Goal: Task Accomplishment & Management: Manage account settings

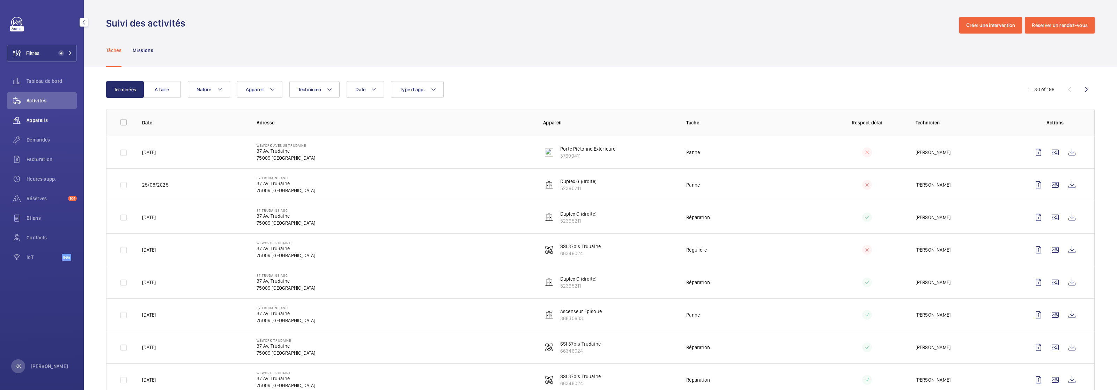
click at [69, 118] on span "Appareils" at bounding box center [52, 120] width 50 height 7
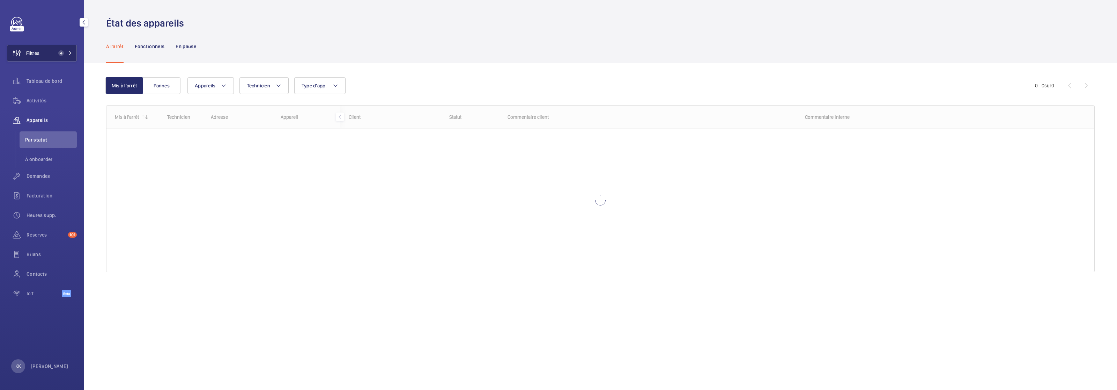
click at [62, 61] on button "Filtres 4" at bounding box center [42, 53] width 70 height 17
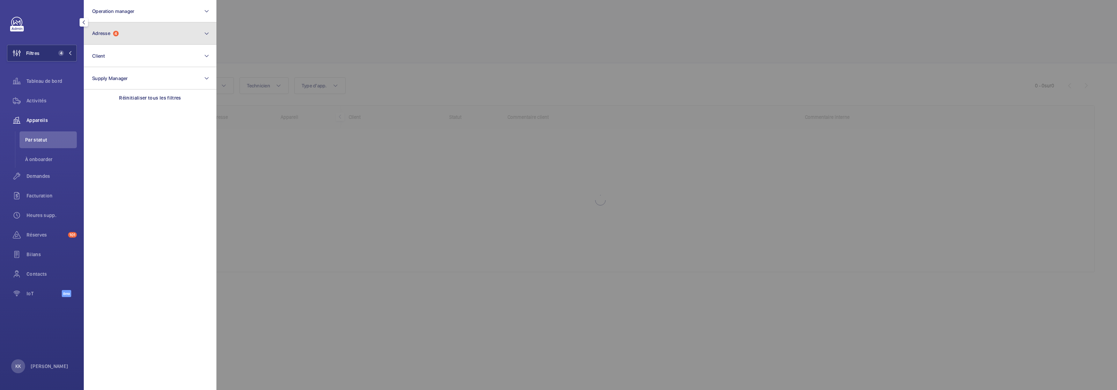
click at [103, 35] on span "Adresse" at bounding box center [101, 33] width 18 height 6
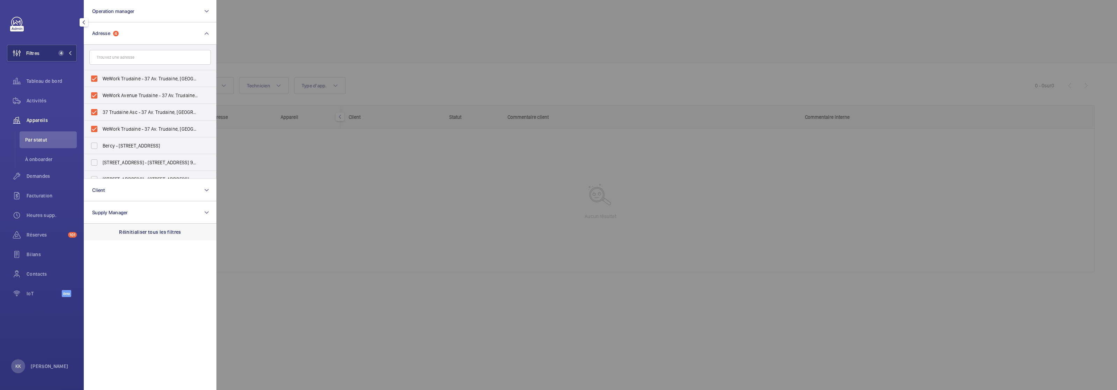
click at [128, 231] on p "Réinitialiser tous les filtres" at bounding box center [150, 231] width 62 height 7
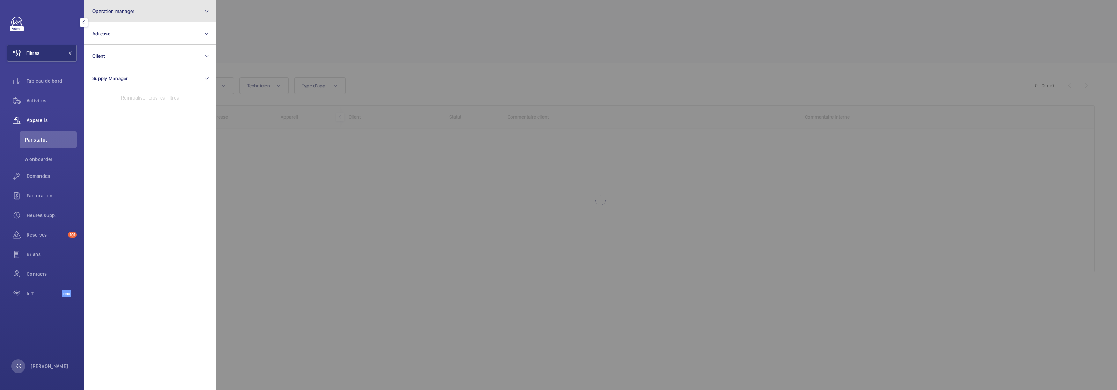
click at [143, 7] on button "Operation manager" at bounding box center [150, 11] width 133 height 22
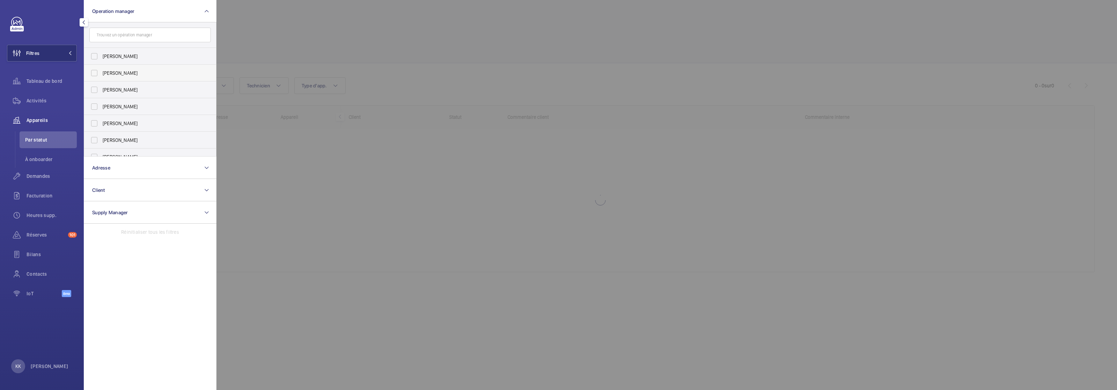
click at [109, 75] on span "Zohra Hamdani" at bounding box center [151, 72] width 96 height 7
click at [101, 75] on input "Zohra Hamdani" at bounding box center [94, 73] width 14 height 14
checkbox input "true"
click at [326, 29] on div at bounding box center [775, 195] width 1117 height 390
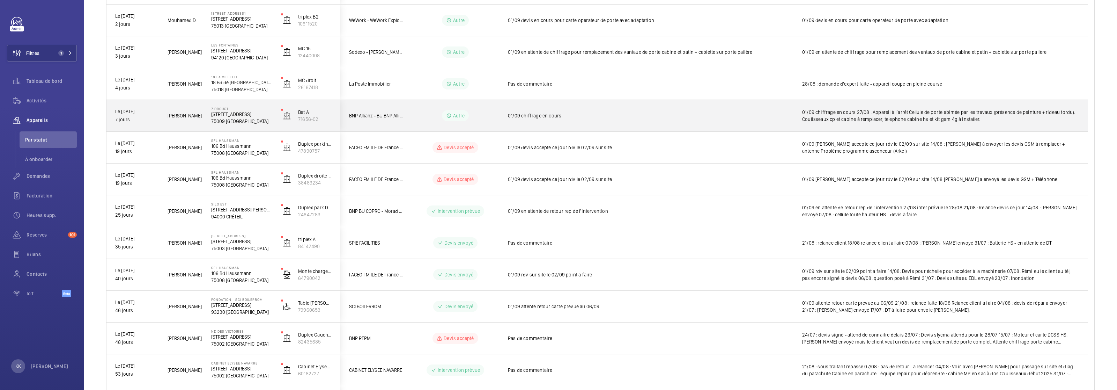
scroll to position [191, 0]
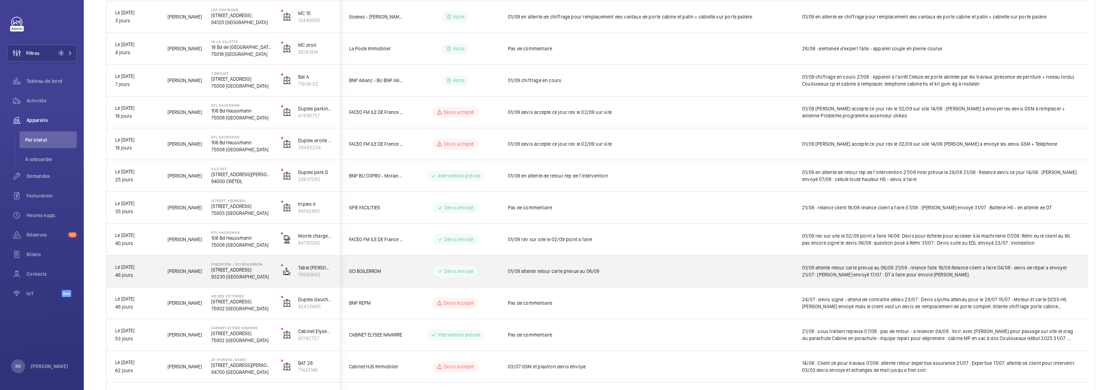
click at [219, 275] on p "93230 ROMAINVILLE" at bounding box center [241, 276] width 61 height 7
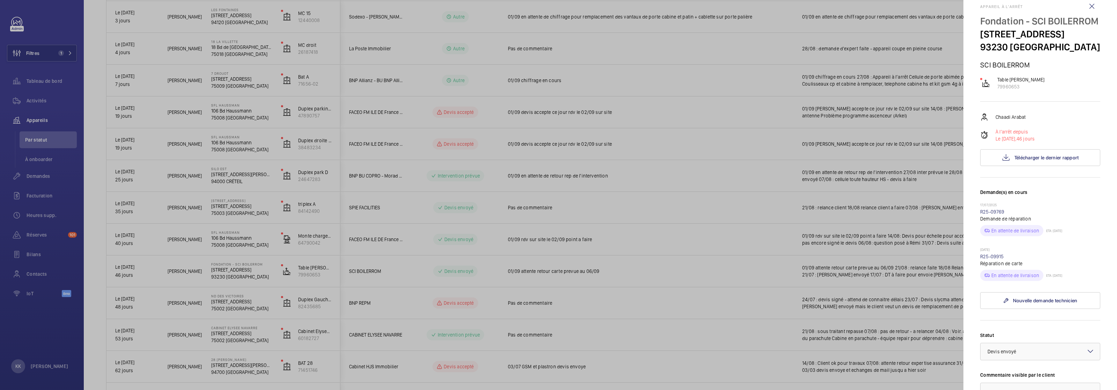
scroll to position [14, 0]
click at [656, 257] on link "R25-09915" at bounding box center [993, 255] width 24 height 6
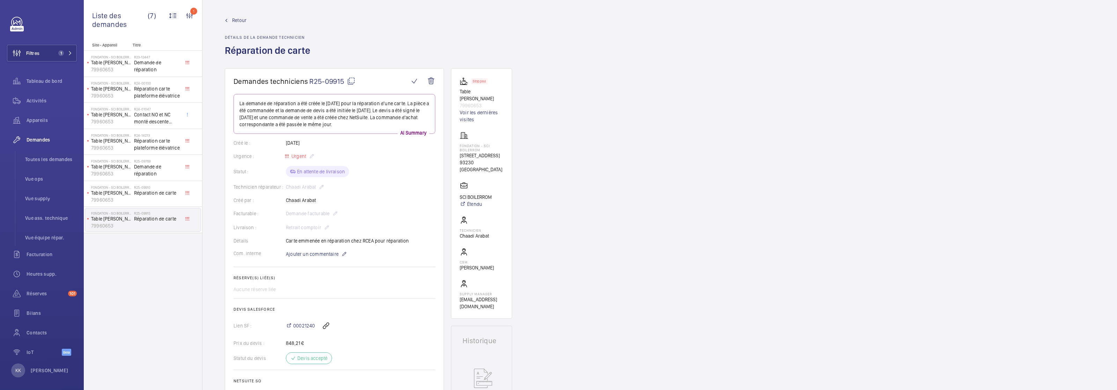
click at [229, 17] on link "Retour" at bounding box center [270, 20] width 90 height 7
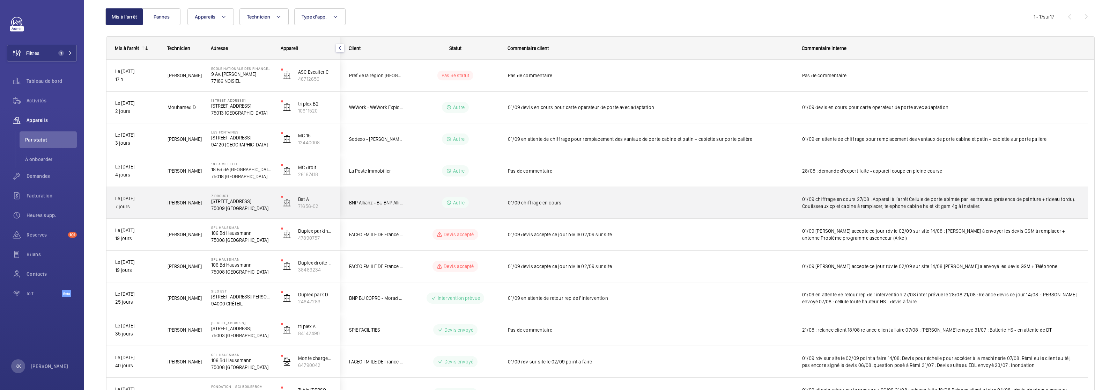
scroll to position [221, 0]
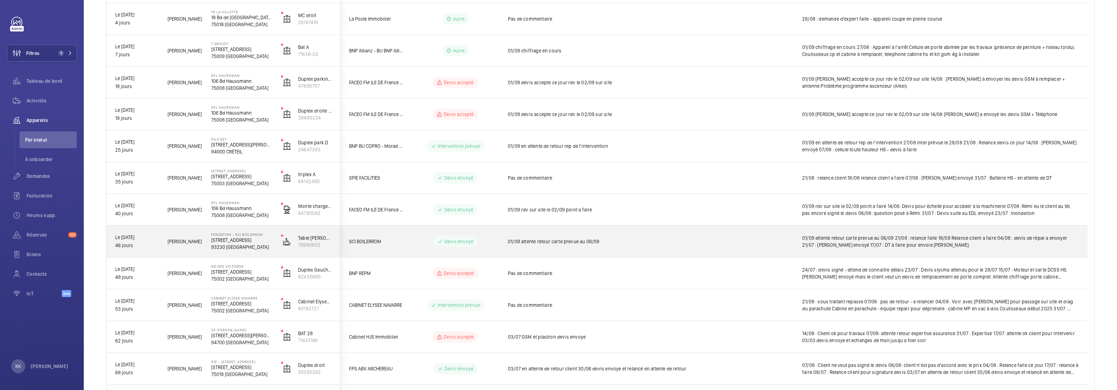
click at [233, 234] on p "Fondation - SCI BOILERROM" at bounding box center [241, 234] width 61 height 4
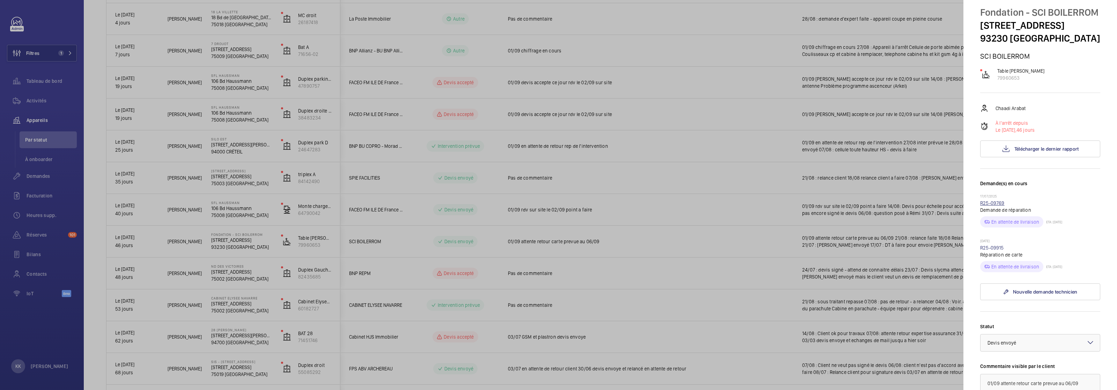
scroll to position [215, 0]
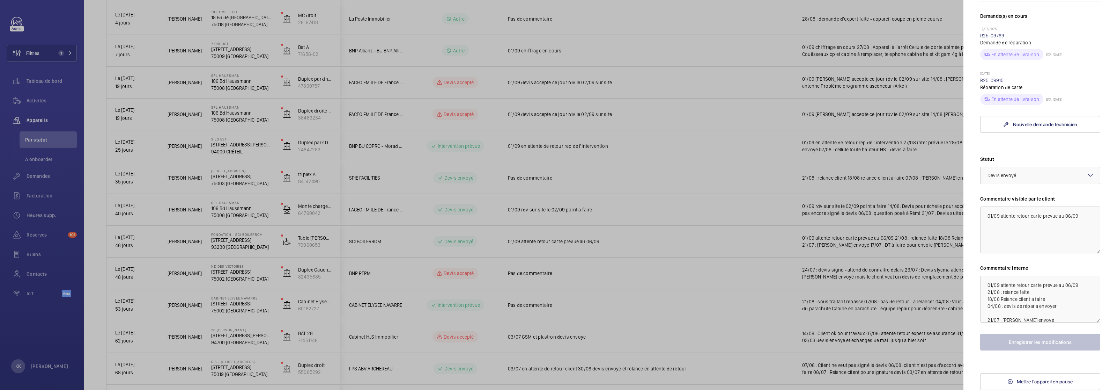
click at [252, 100] on div at bounding box center [558, 195] width 1117 height 390
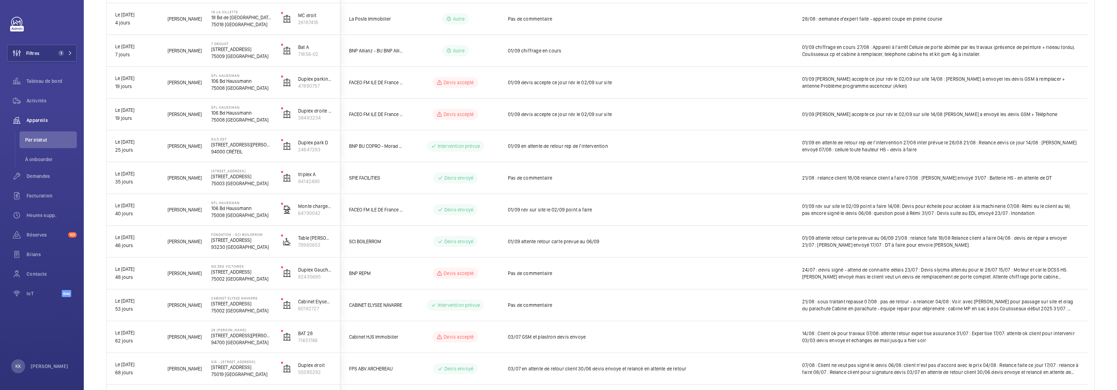
scroll to position [0, 0]
click at [39, 175] on span "Demandes" at bounding box center [52, 176] width 50 height 7
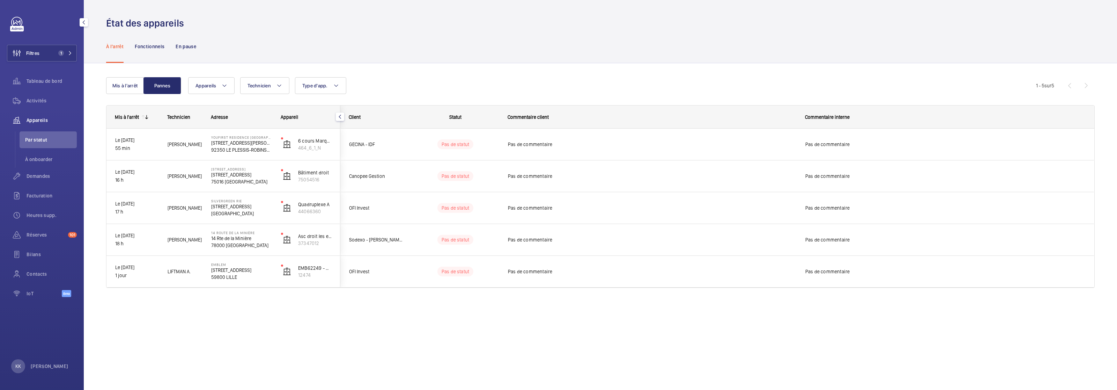
click at [38, 120] on span "Appareils" at bounding box center [52, 120] width 50 height 7
click at [47, 173] on span "Demandes" at bounding box center [52, 176] width 50 height 7
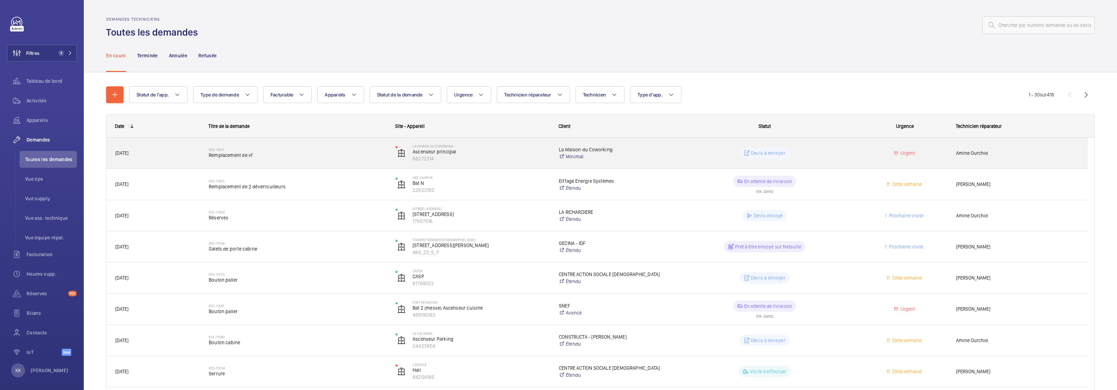
click at [305, 163] on div "R25-11613 Remplacement de vf" at bounding box center [293, 152] width 186 height 31
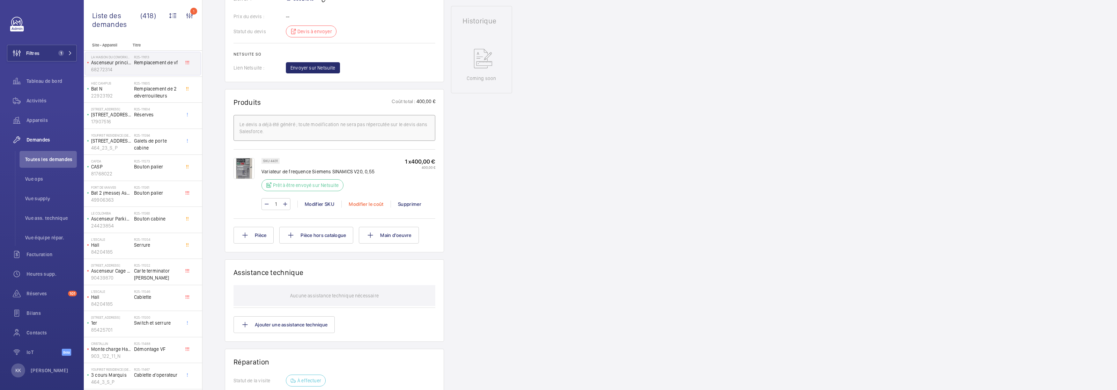
scroll to position [72, 0]
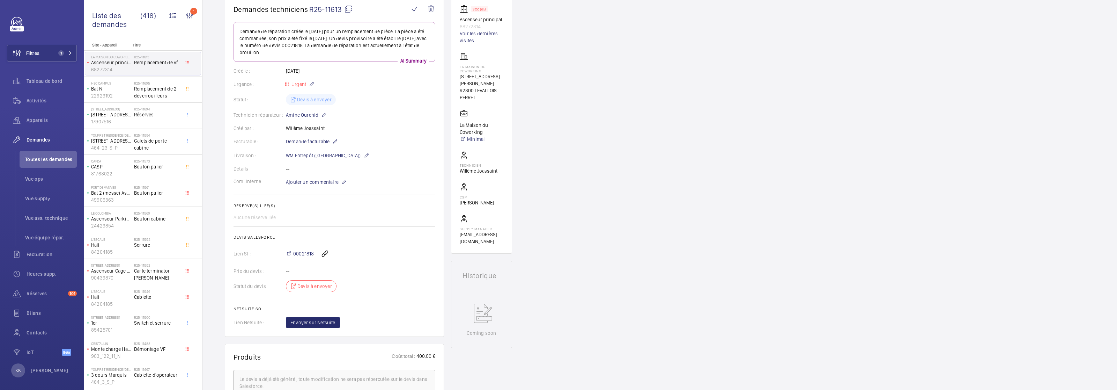
click at [471, 293] on wm-front-card-body "Coming soon" at bounding box center [482, 318] width 60 height 57
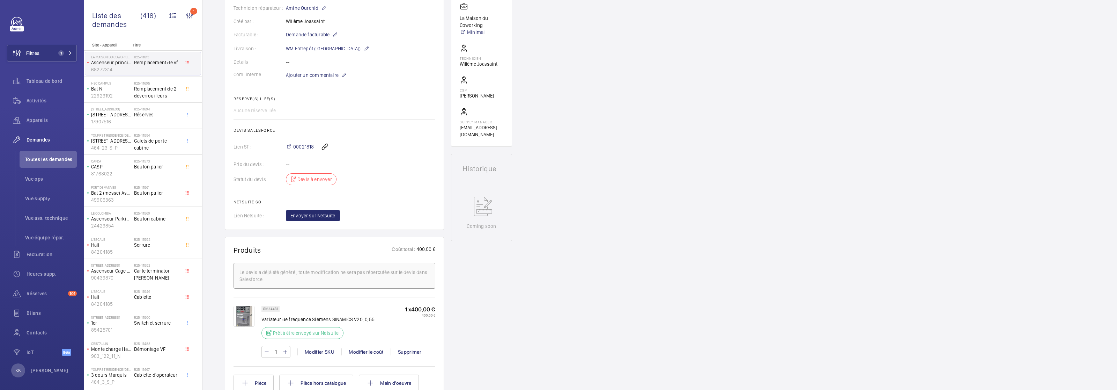
scroll to position [349, 0]
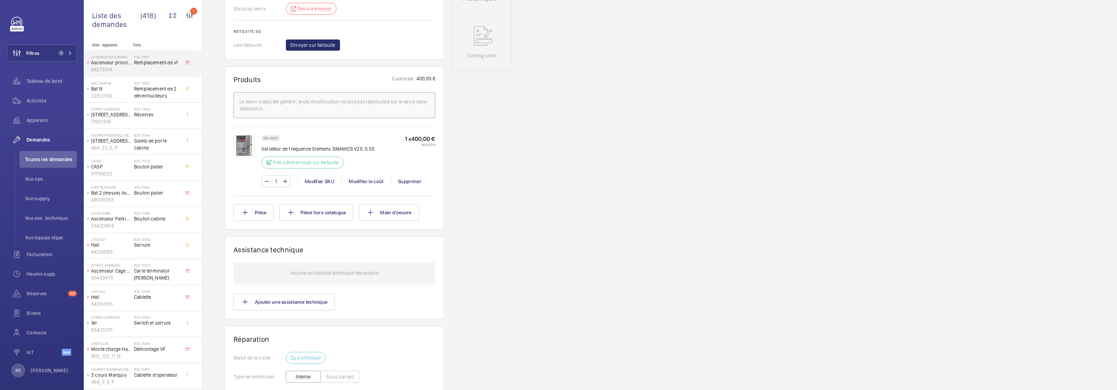
click at [270, 140] on div "SKU 4431" at bounding box center [271, 138] width 18 height 6
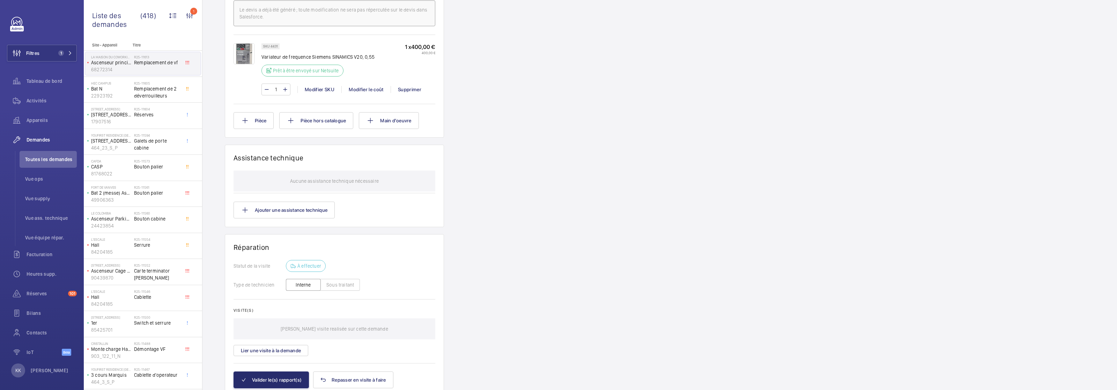
scroll to position [471, 0]
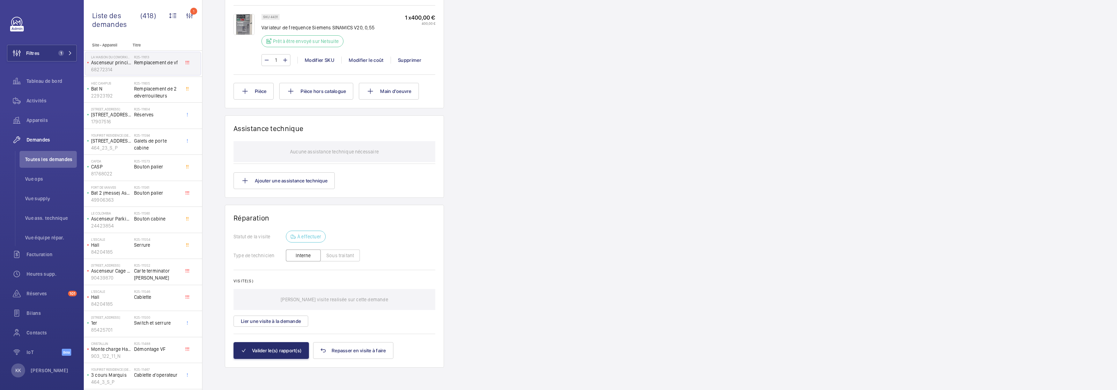
click at [338, 255] on button "Sous traitant" at bounding box center [340, 255] width 39 height 12
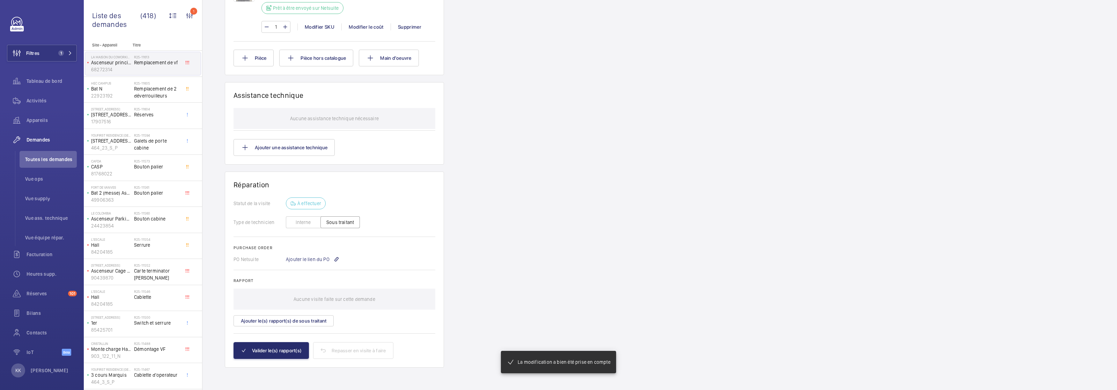
scroll to position [504, 0]
click at [308, 219] on button "Interne" at bounding box center [303, 222] width 35 height 12
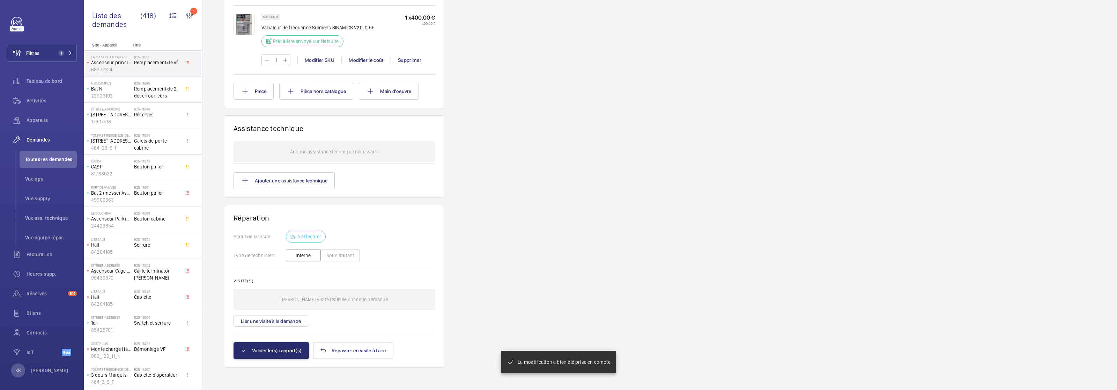
scroll to position [478, 0]
click at [362, 300] on p "[PERSON_NAME] visite realisée sur cette demande" at bounding box center [335, 299] width 108 height 21
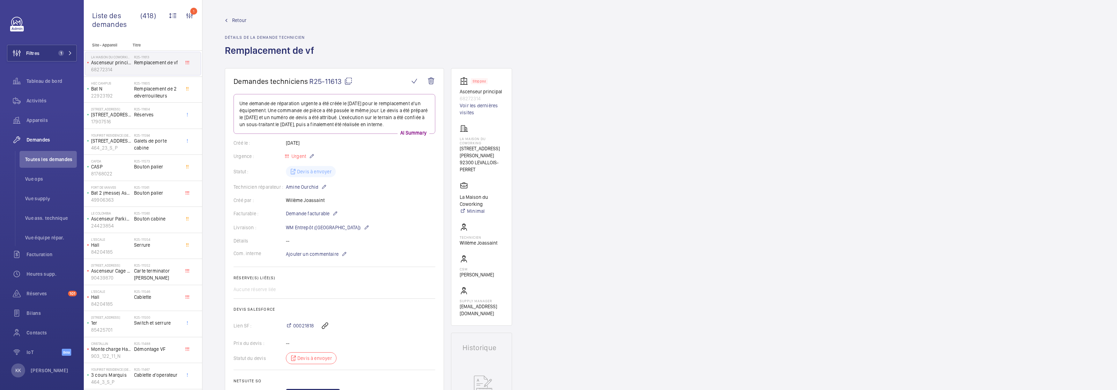
click at [289, 244] on div "Détails --" at bounding box center [335, 240] width 202 height 7
click at [342, 258] on mat-icon at bounding box center [345, 254] width 6 height 8
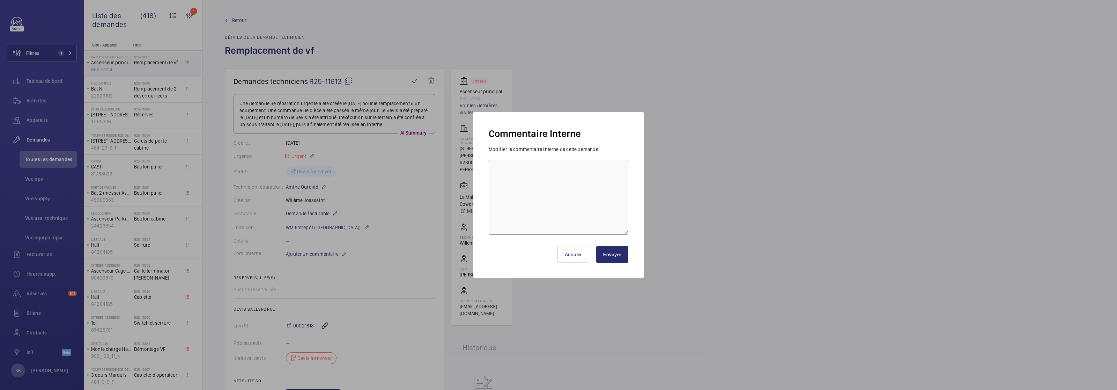
click at [585, 198] on textarea at bounding box center [559, 197] width 140 height 75
click at [551, 163] on textarea at bounding box center [559, 197] width 140 height 75
click at [583, 257] on button "Annuler" at bounding box center [574, 254] width 32 height 17
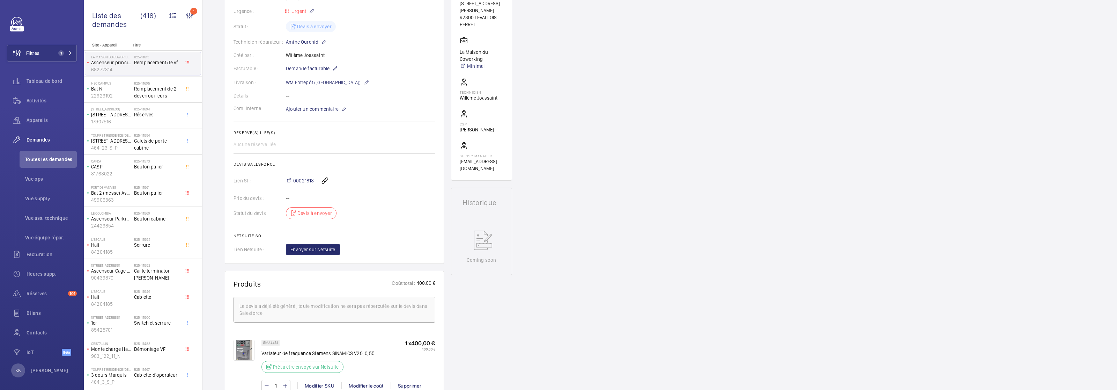
scroll to position [258, 0]
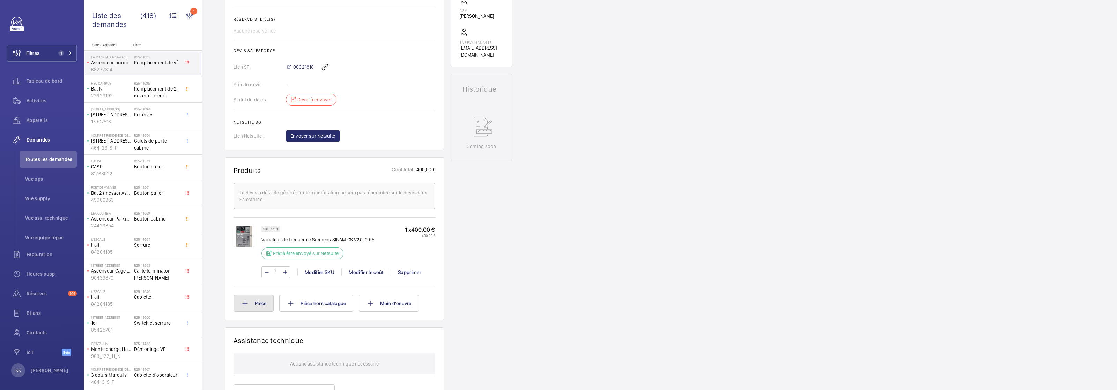
click at [258, 311] on button "Pièce" at bounding box center [254, 303] width 40 height 17
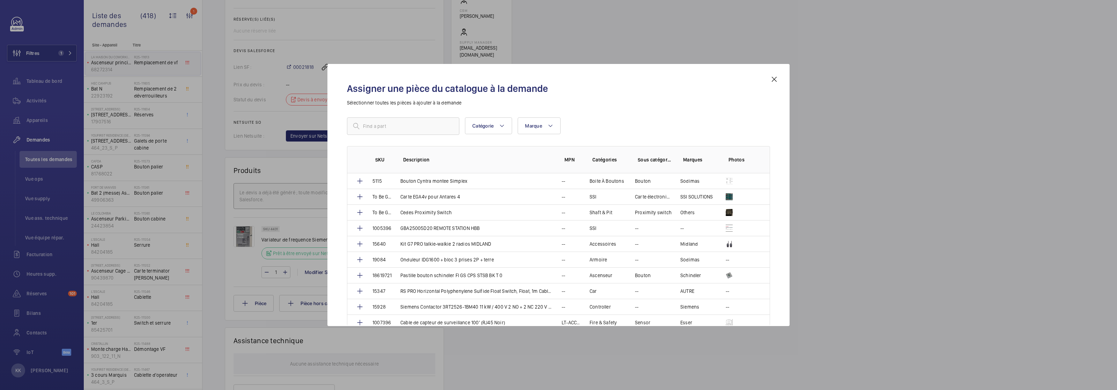
click at [778, 78] on mat-icon at bounding box center [774, 79] width 8 height 8
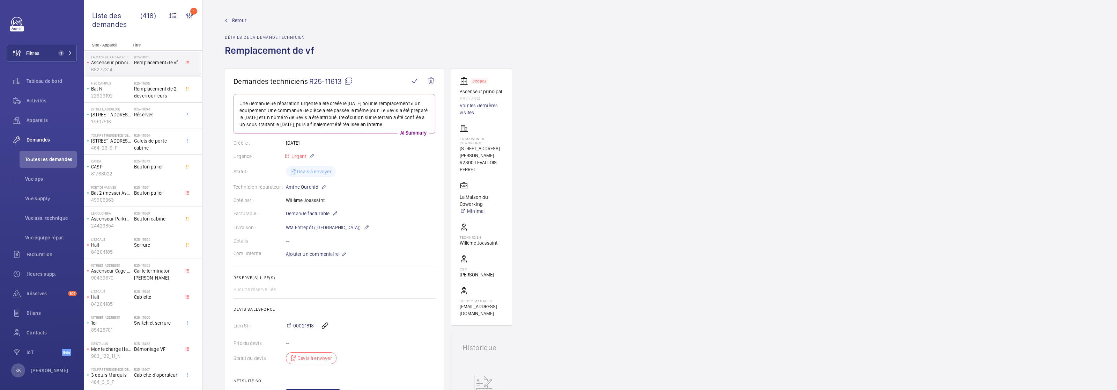
scroll to position [239, 0]
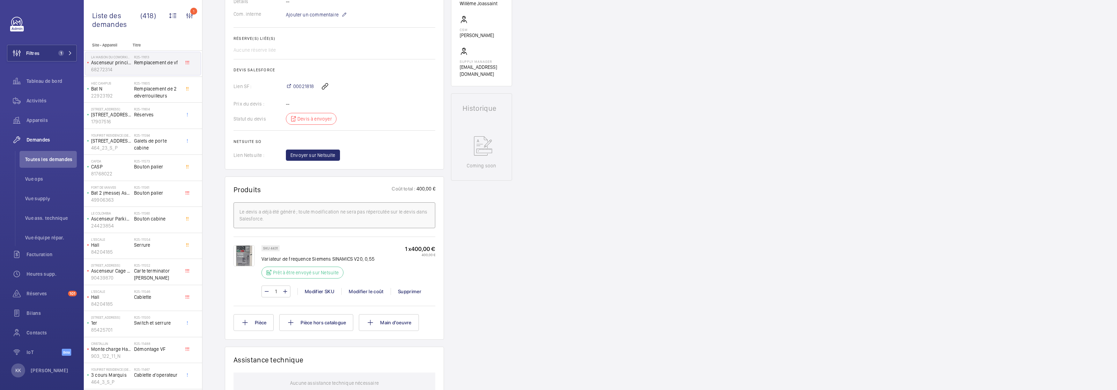
click at [245, 264] on img at bounding box center [244, 255] width 21 height 21
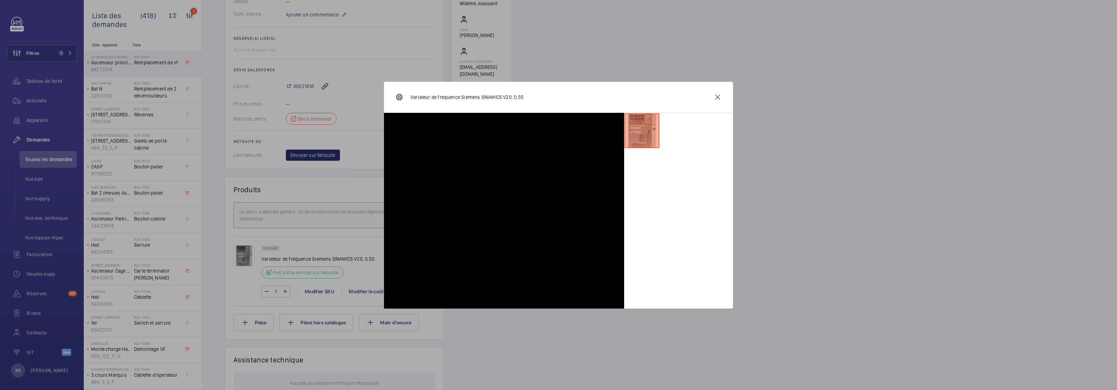
click at [271, 256] on div at bounding box center [558, 195] width 1117 height 390
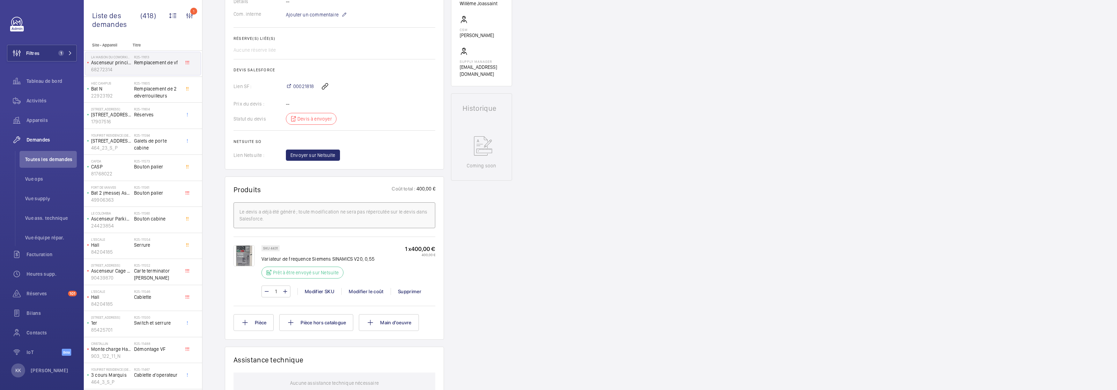
click at [236, 258] on img at bounding box center [244, 255] width 21 height 21
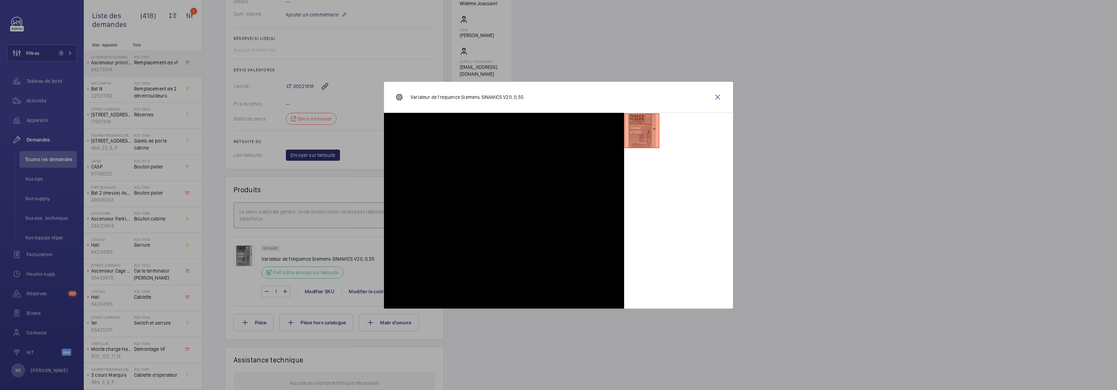
click at [659, 184] on div at bounding box center [678, 211] width 109 height 196
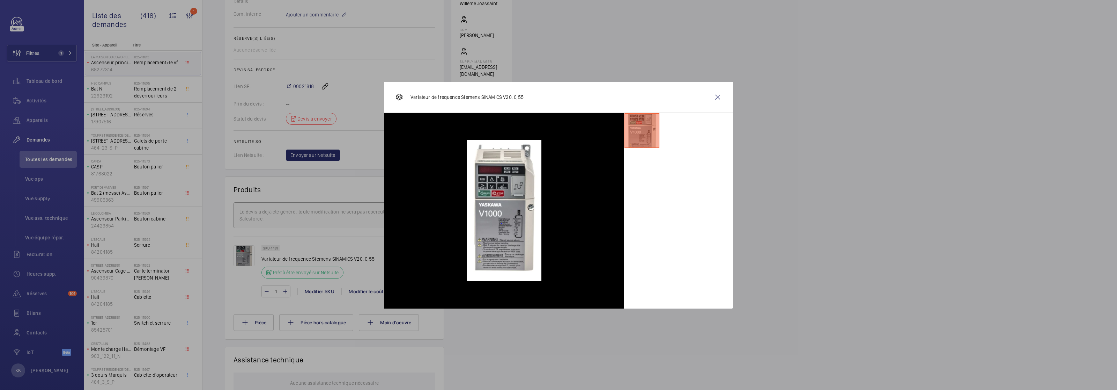
click at [657, 182] on div at bounding box center [678, 211] width 109 height 196
click at [401, 96] on img at bounding box center [399, 97] width 8 height 8
click at [401, 98] on img at bounding box center [399, 97] width 8 height 8
click at [418, 98] on p "Variateur de frequence Siemens SINAMICS V20, 0,55" at bounding box center [467, 97] width 113 height 7
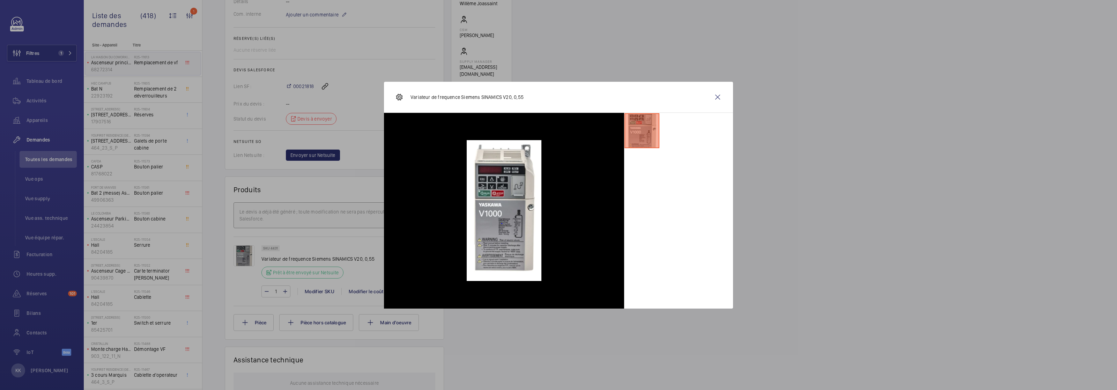
click at [404, 97] on div "Variateur de frequence Siemens SINAMICS V20, 0,55" at bounding box center [459, 97] width 129 height 17
click at [401, 97] on img at bounding box center [399, 97] width 8 height 8
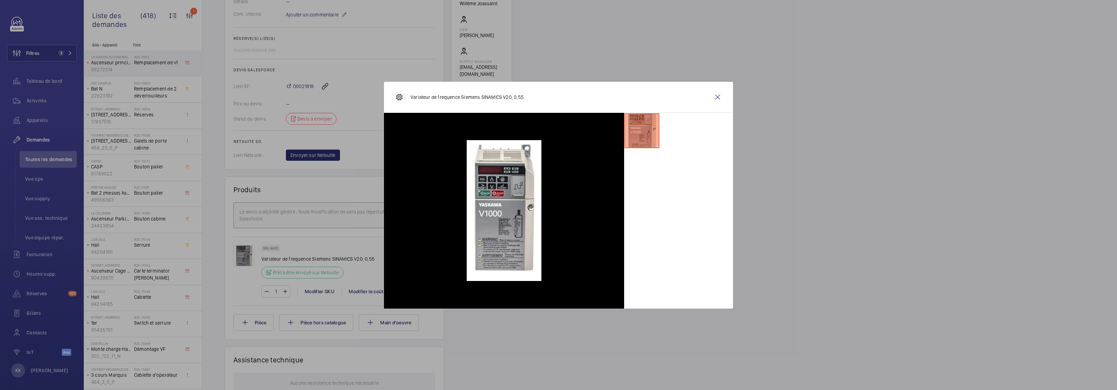
click at [401, 97] on img at bounding box center [399, 97] width 8 height 8
click at [465, 101] on div "Variateur de frequence Siemens SINAMICS V20, 0,55" at bounding box center [459, 97] width 129 height 17
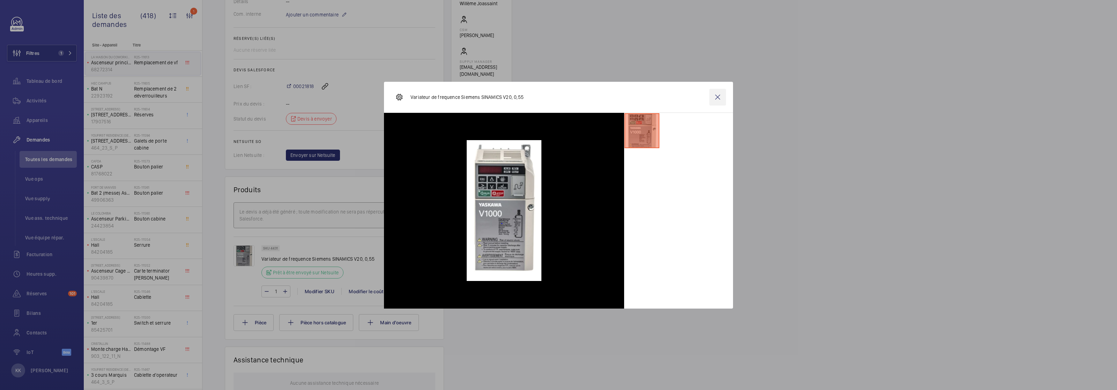
click at [717, 95] on wm-front-icon-button at bounding box center [718, 97] width 17 height 17
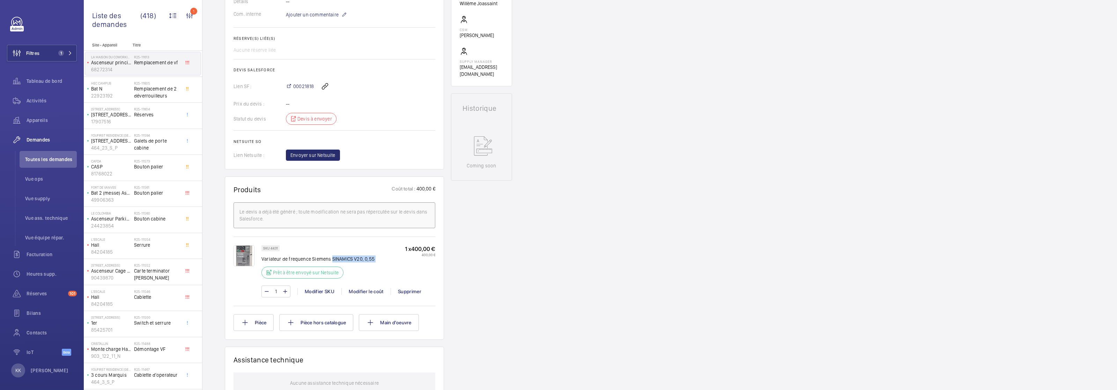
drag, startPoint x: 332, startPoint y: 265, endPoint x: 351, endPoint y: 274, distance: 20.9
click at [351, 274] on div "SKU 4431 Variateur de frequence Siemens SINAMICS V20, 0,55 Prêt à être envoyé s…" at bounding box center [318, 263] width 113 height 37
copy div "SINAMICS V20, 0,55"
click at [308, 90] on span "00021818" at bounding box center [303, 86] width 21 height 7
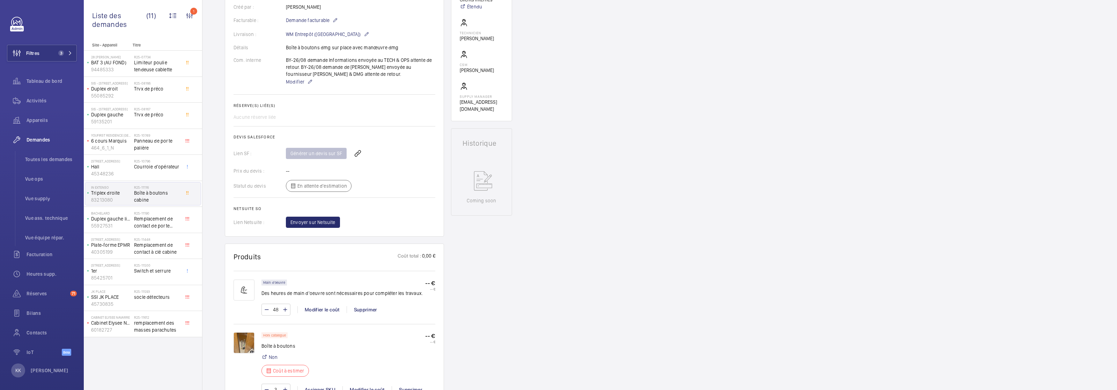
scroll to position [201, 0]
click at [238, 343] on img at bounding box center [244, 341] width 21 height 21
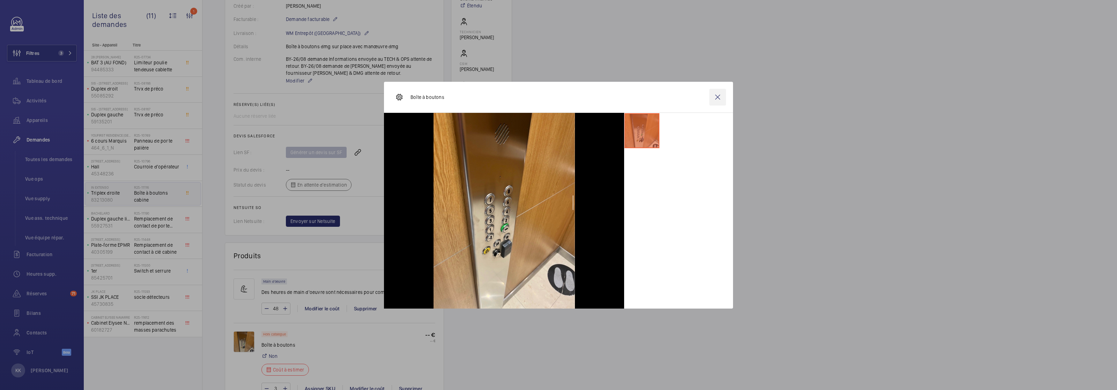
click at [721, 97] on wm-front-icon-button at bounding box center [718, 97] width 17 height 17
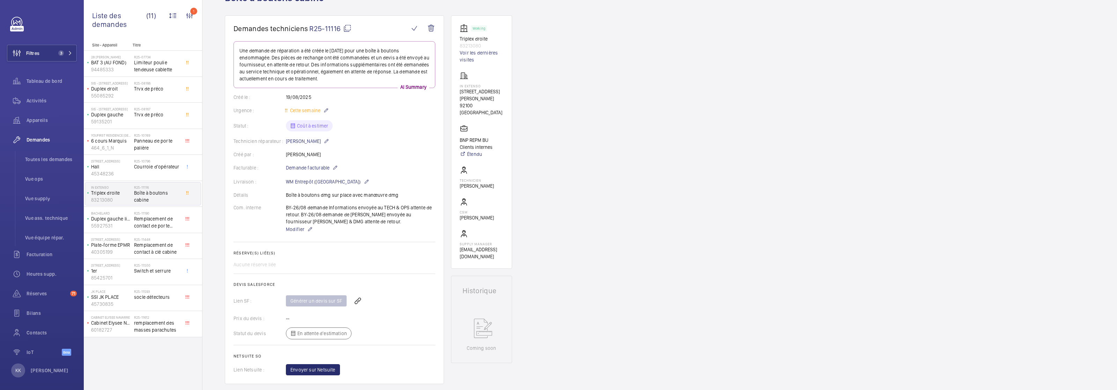
scroll to position [0, 0]
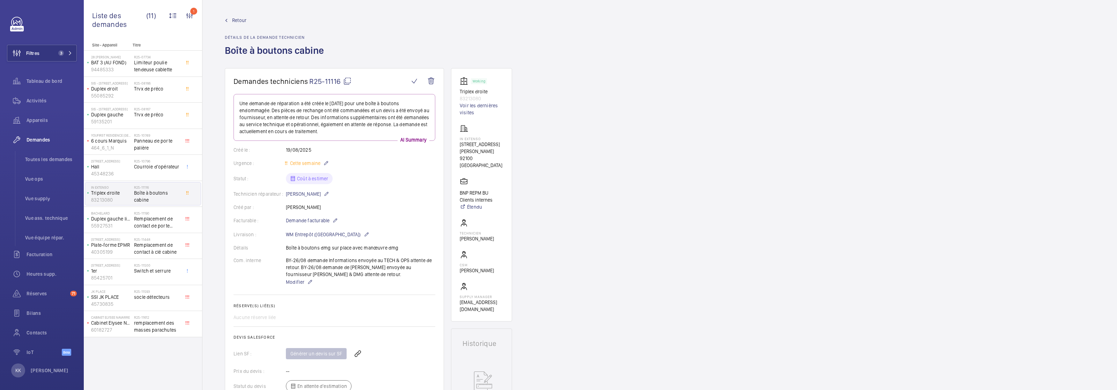
click at [235, 23] on span "Retour" at bounding box center [239, 20] width 14 height 7
click at [240, 20] on span "Retour" at bounding box center [239, 20] width 14 height 7
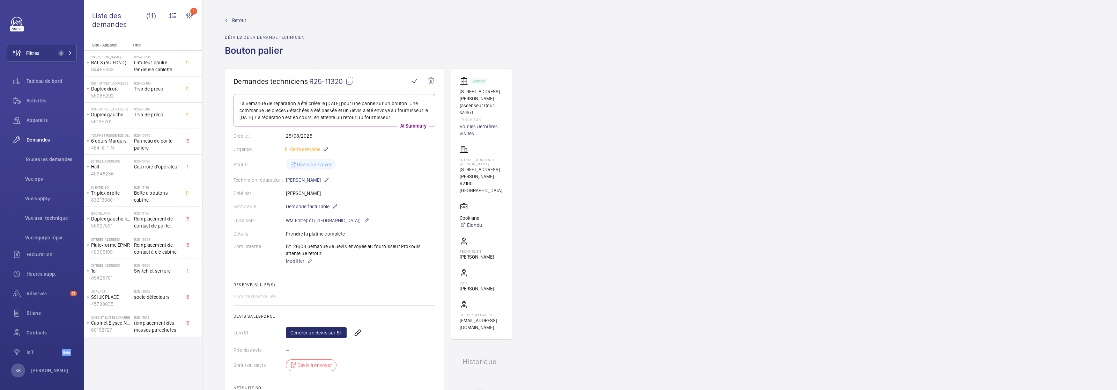
click at [297, 50] on h1 "Bouton palier" at bounding box center [265, 56] width 80 height 24
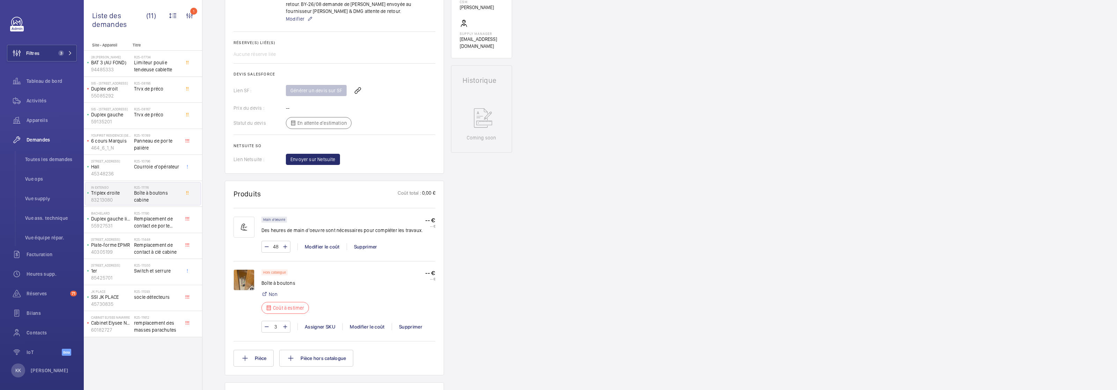
scroll to position [361, 0]
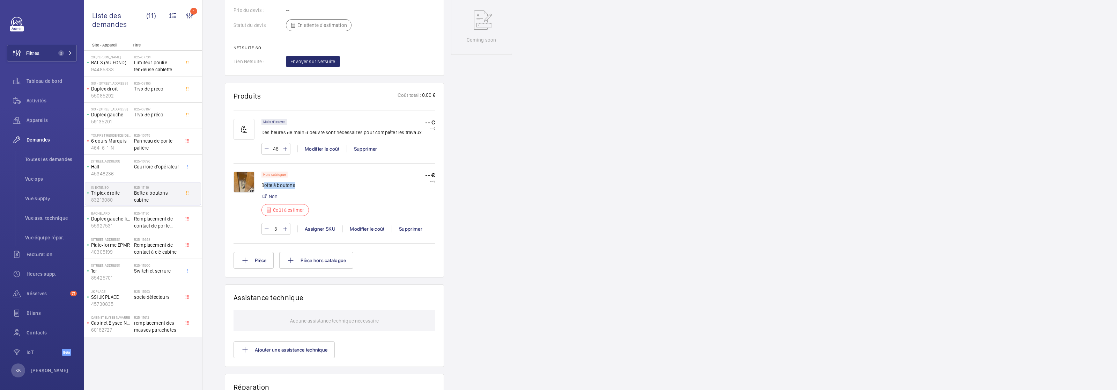
drag, startPoint x: 265, startPoint y: 184, endPoint x: 297, endPoint y: 186, distance: 32.6
click at [297, 187] on p "Boîte à boutons" at bounding box center [288, 185] width 52 height 7
click at [297, 186] on p "Boîte à boutons" at bounding box center [288, 185] width 52 height 7
drag, startPoint x: 293, startPoint y: 186, endPoint x: 262, endPoint y: 185, distance: 31.4
click at [262, 185] on p "Boîte à boutons" at bounding box center [288, 185] width 52 height 7
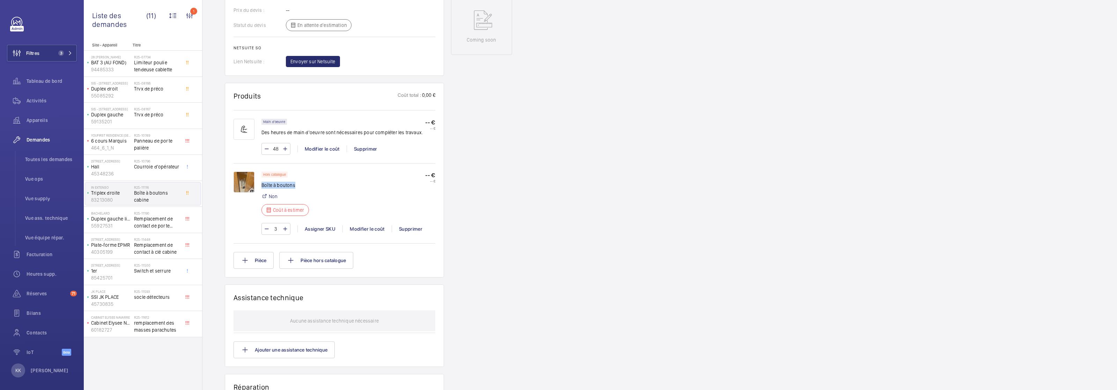
click at [262, 185] on p "Boîte à boutons" at bounding box center [288, 185] width 52 height 7
drag, startPoint x: 262, startPoint y: 185, endPoint x: 291, endPoint y: 186, distance: 29.4
click at [291, 186] on p "Boîte à boutons" at bounding box center [288, 185] width 52 height 7
click at [296, 185] on p "Boîte à boutons" at bounding box center [288, 185] width 52 height 7
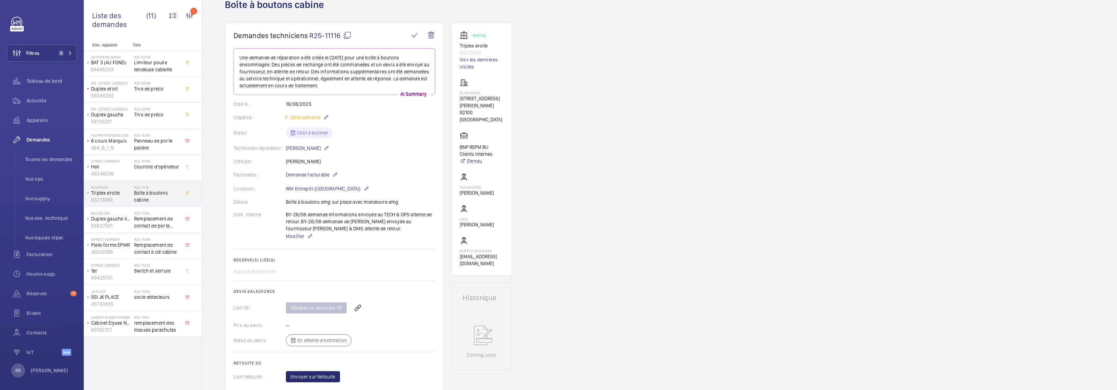
scroll to position [72, 0]
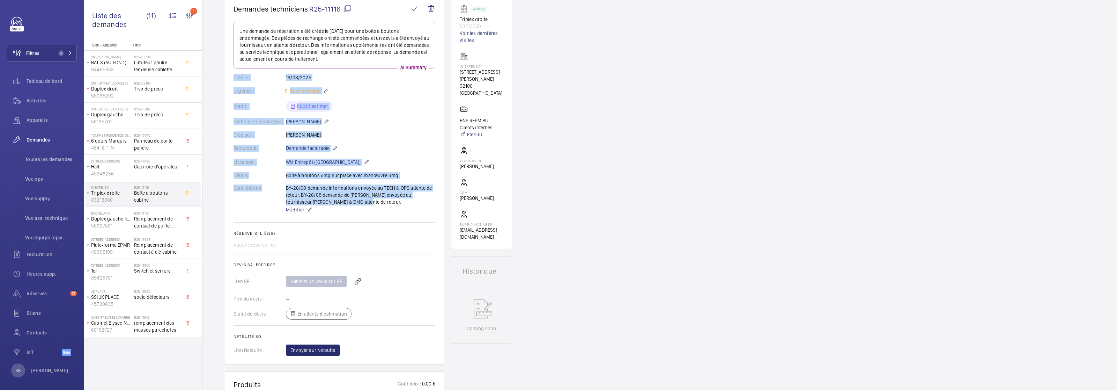
drag, startPoint x: 342, startPoint y: 204, endPoint x: 224, endPoint y: 75, distance: 175.5
drag, startPoint x: 230, startPoint y: 75, endPoint x: 348, endPoint y: 200, distance: 171.7
click at [348, 200] on wm-front-card "Demandes techniciens R25-11116 Une demande de réparation a été créée le 19 août…" at bounding box center [334, 180] width 219 height 368
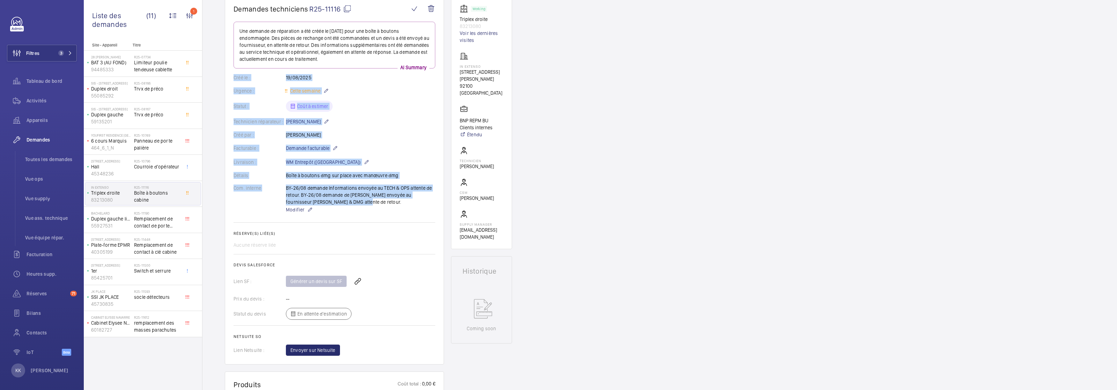
click at [346, 202] on div "BY-26/08 demande Informations envoyée au TECH & OPS attente de retour. BY-26/08…" at bounding box center [360, 198] width 149 height 29
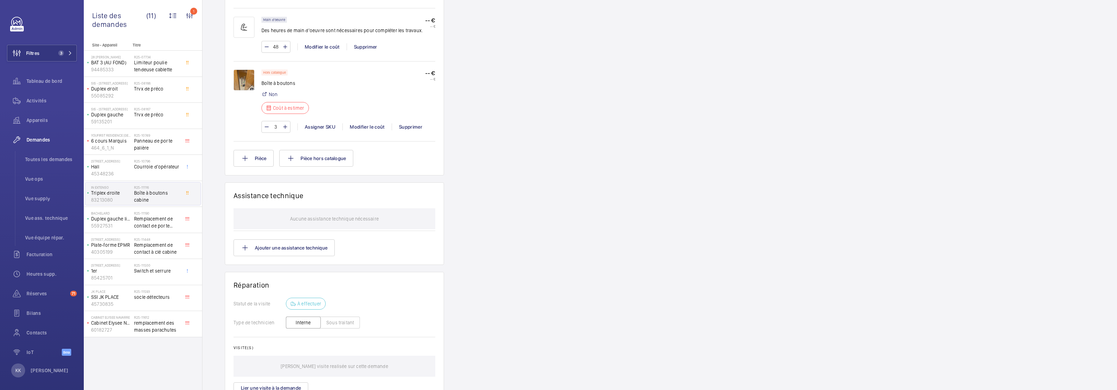
scroll to position [462, 0]
click at [242, 82] on img at bounding box center [244, 80] width 21 height 21
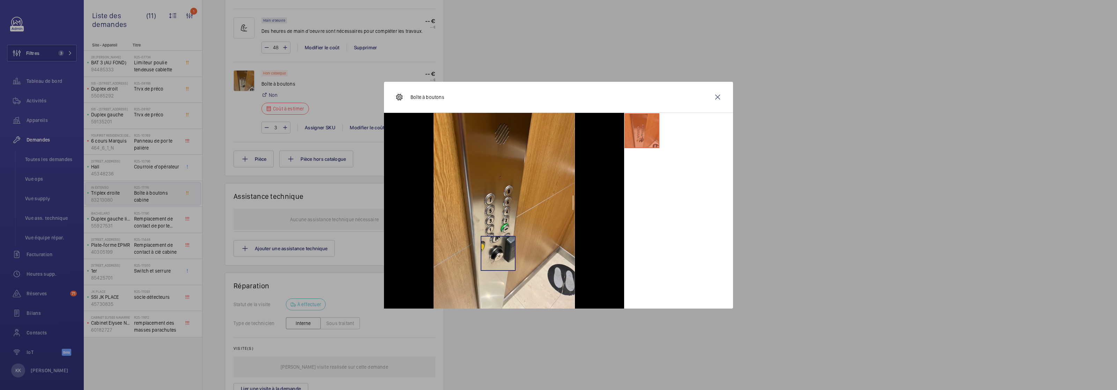
click at [498, 253] on img at bounding box center [504, 211] width 141 height 196
click at [677, 121] on ul at bounding box center [678, 131] width 109 height 36
click at [717, 96] on wm-front-icon-button at bounding box center [718, 97] width 17 height 17
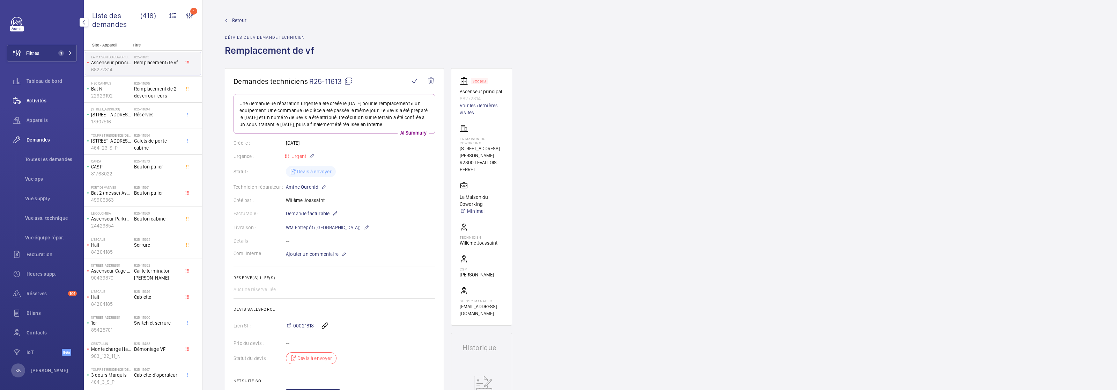
scroll to position [239, 0]
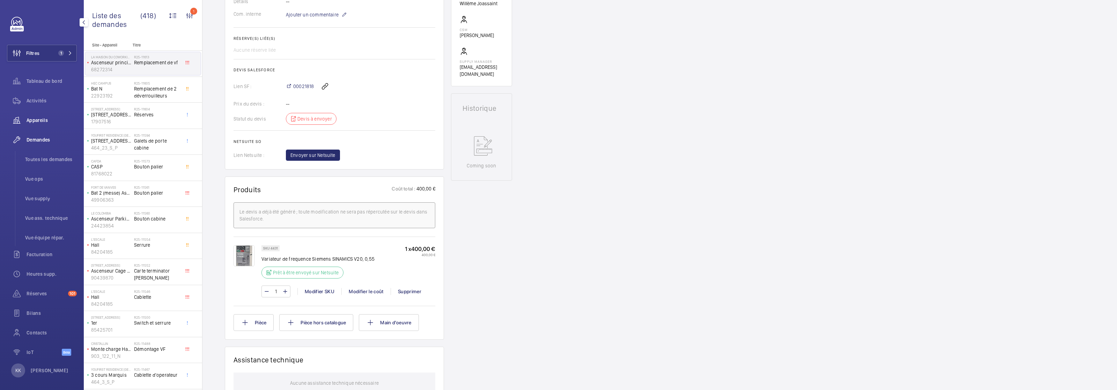
click at [36, 125] on div "Appareils" at bounding box center [42, 120] width 70 height 17
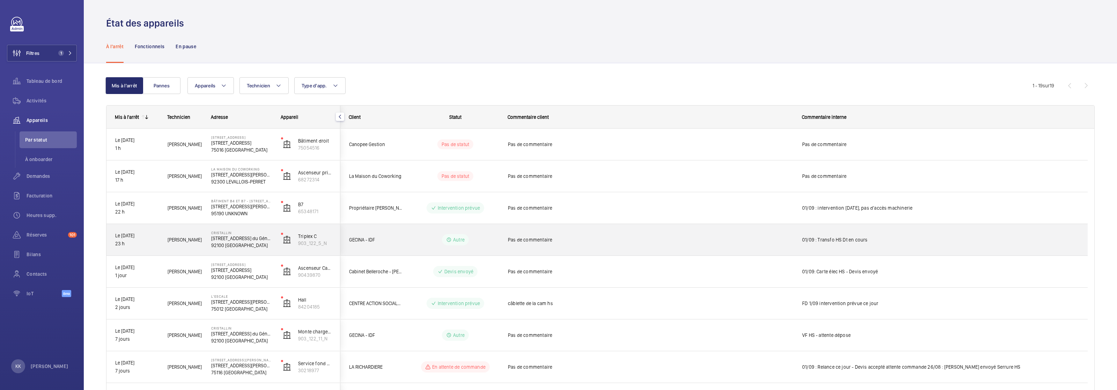
click at [217, 241] on p "[STREET_ADDRESS] du Général [PERSON_NAME]" at bounding box center [241, 238] width 61 height 7
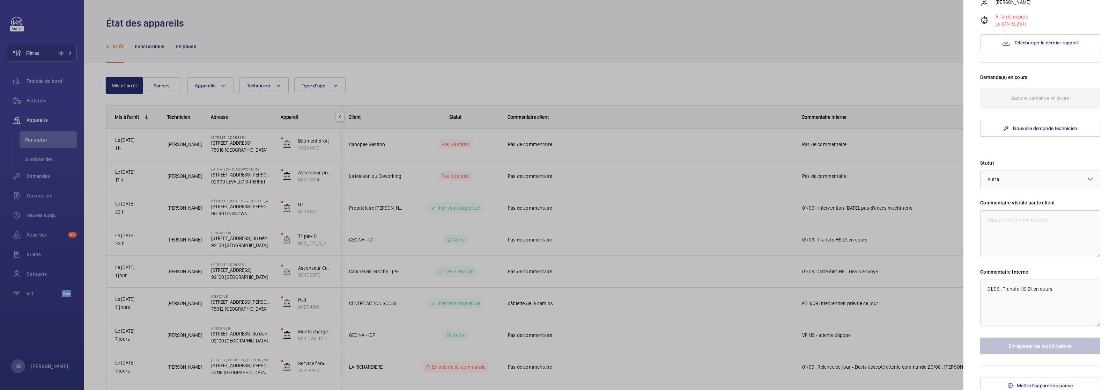
scroll to position [144, 0]
click at [1077, 287] on textarea "01/09 : Transfo HS Dt en cours" at bounding box center [1041, 299] width 120 height 47
drag, startPoint x: 1057, startPoint y: 285, endPoint x: 1028, endPoint y: 285, distance: 29.3
click at [1028, 285] on textarea "01/09 : Transfo HS Dt en cours" at bounding box center [1041, 299] width 120 height 47
click at [1058, 286] on textarea "01/09 : Transfo HS Dt en cours" at bounding box center [1041, 299] width 120 height 47
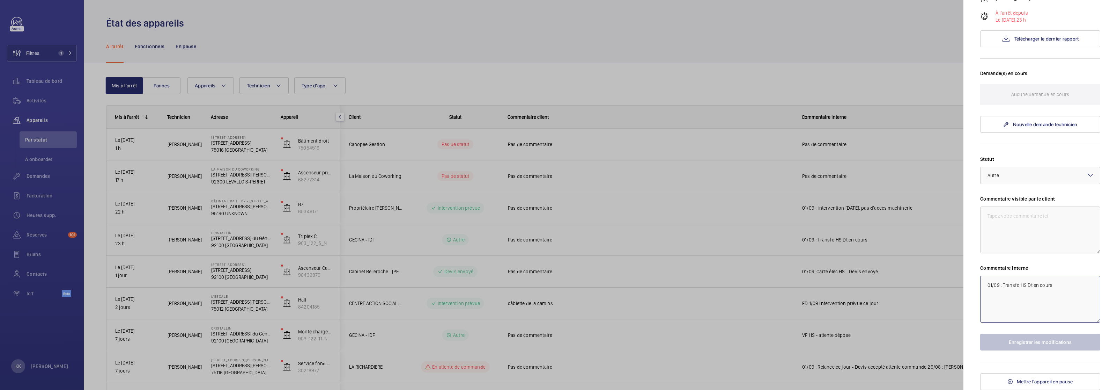
drag, startPoint x: 1057, startPoint y: 286, endPoint x: 1028, endPoint y: 286, distance: 28.6
click at [1028, 286] on textarea "01/09 : Transfo HS Dt en cours" at bounding box center [1041, 299] width 120 height 47
click at [987, 286] on textarea "01/09 : Transfo HS en plein milieux du plafonnier" at bounding box center [1041, 299] width 120 height 47
type textarea "02/09 : 01/09 : Transfo HS en plein milieux du plafonnier"
click at [993, 346] on button "Enregistrer les modifications" at bounding box center [1041, 341] width 120 height 17
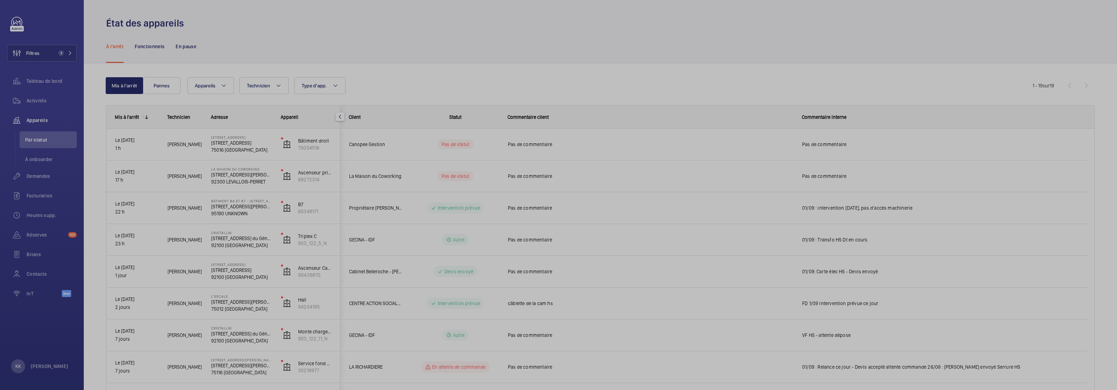
scroll to position [0, 0]
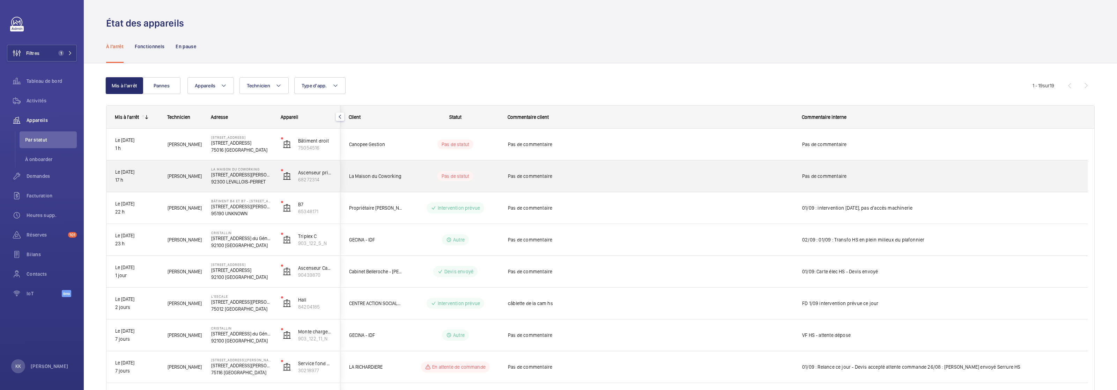
click at [233, 181] on p "92300 LEVALLOIS-PERRET" at bounding box center [241, 181] width 61 height 7
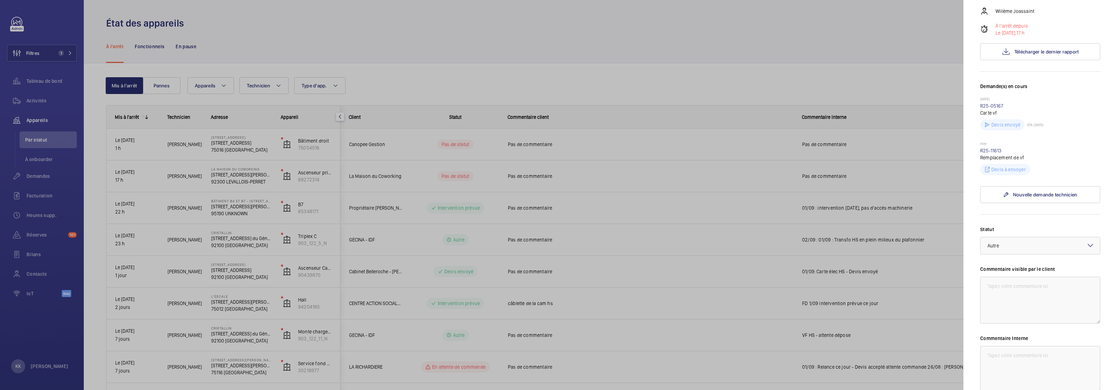
scroll to position [189, 0]
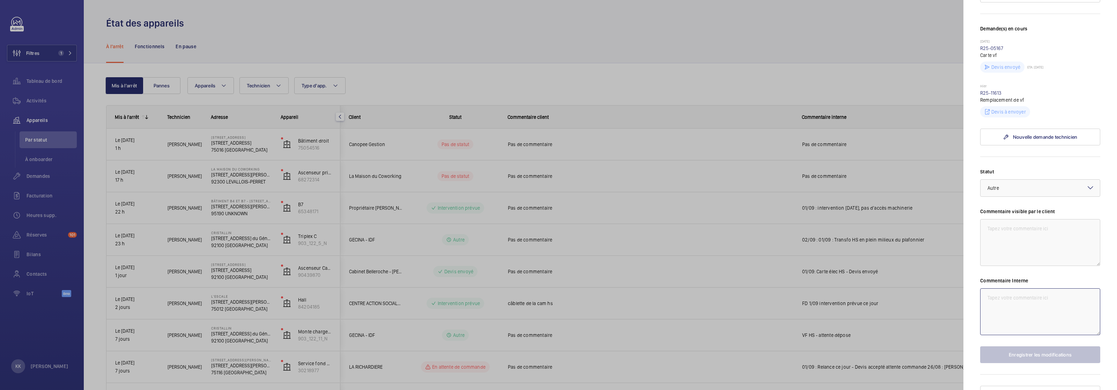
click at [1007, 305] on textarea at bounding box center [1041, 311] width 120 height 47
click at [1065, 179] on div at bounding box center [1040, 187] width 119 height 17
click at [1036, 203] on div "Devis envoyé" at bounding box center [1040, 208] width 119 height 17
type textarea "02/09 : VF [PERSON_NAME] envoyé"
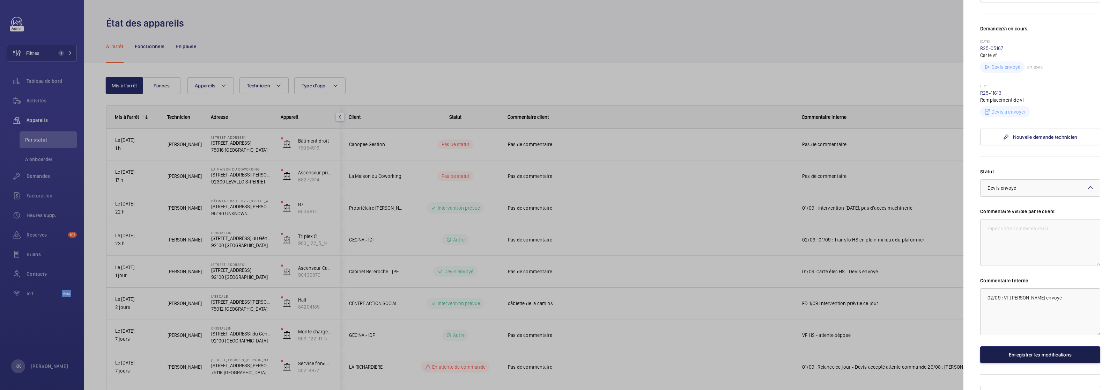
click at [1021, 347] on button "Enregistrer les modifications" at bounding box center [1041, 354] width 120 height 17
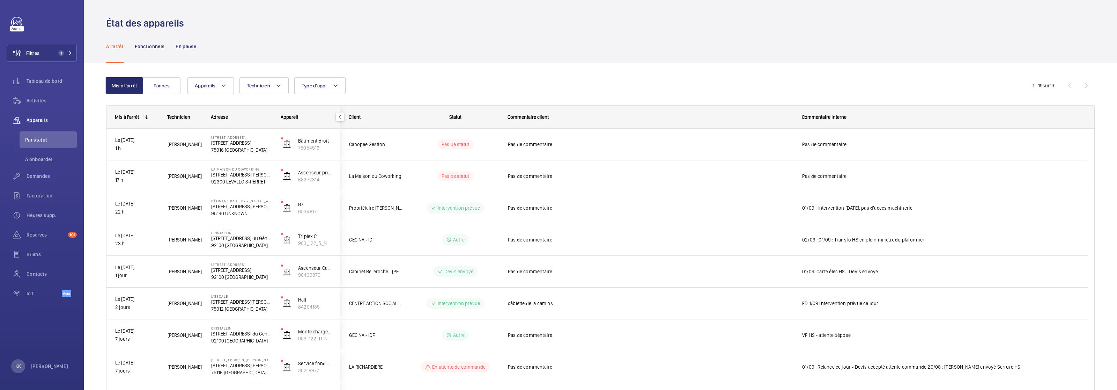
scroll to position [0, 0]
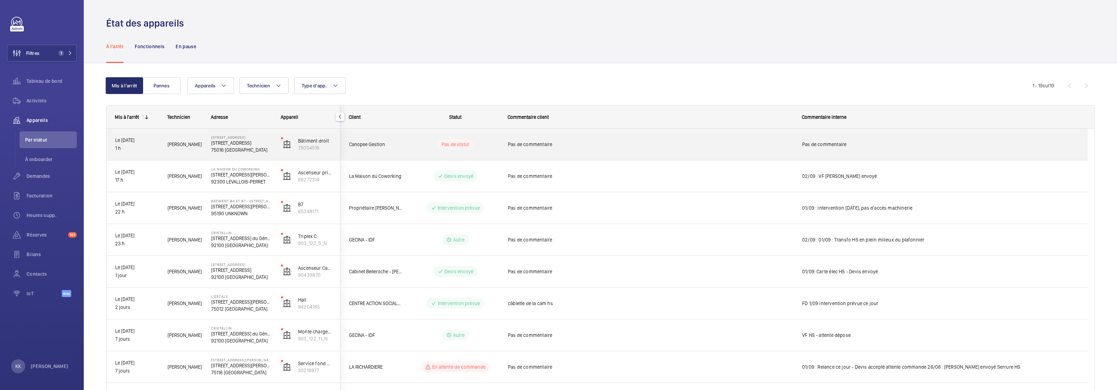
click at [201, 142] on span "[PERSON_NAME]" at bounding box center [185, 144] width 35 height 8
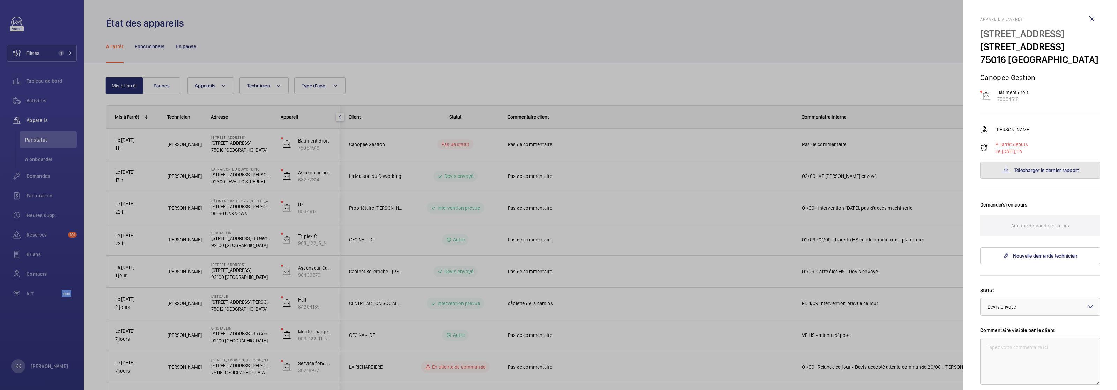
click at [1035, 177] on button "Télécharger le dernier rapport" at bounding box center [1041, 170] width 120 height 17
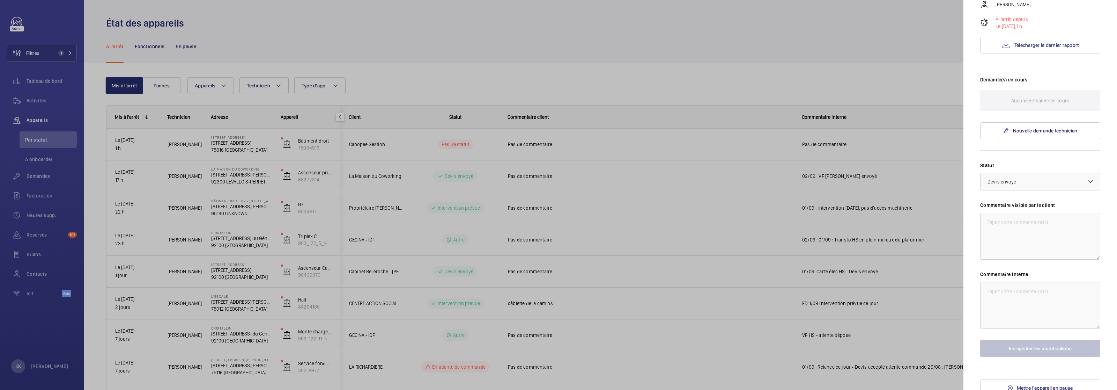
scroll to position [144, 0]
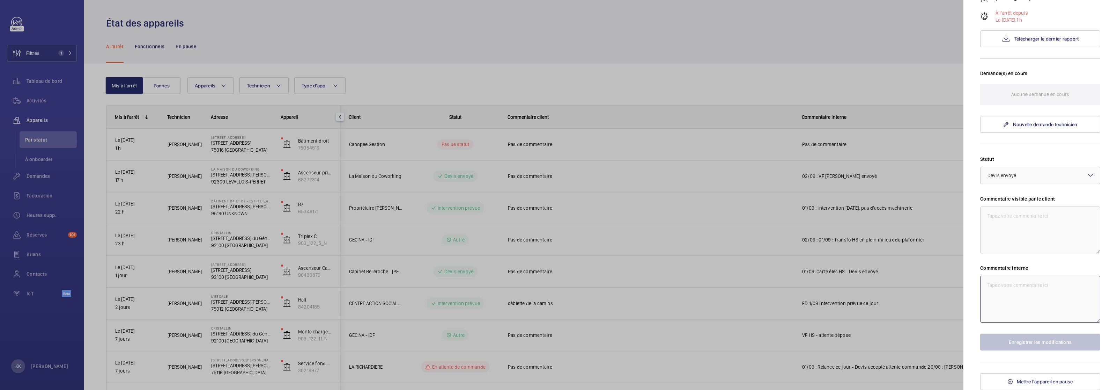
click at [1006, 294] on textarea at bounding box center [1041, 299] width 120 height 47
click at [1002, 172] on div "× Devis envoyé" at bounding box center [1011, 175] width 46 height 7
click at [1009, 197] on span "Passage d’un expert technique" at bounding box center [1040, 196] width 105 height 7
click at [1028, 293] on textarea at bounding box center [1041, 299] width 120 height 47
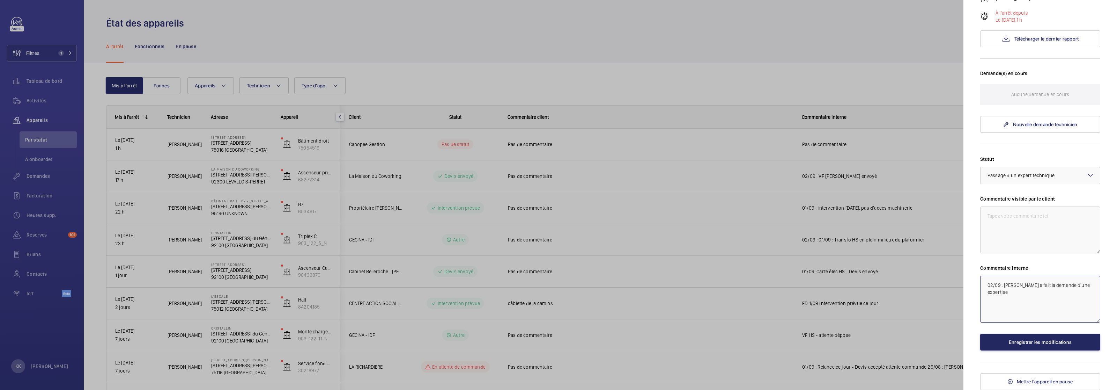
type textarea "02/09 : [PERSON_NAME] a fait la demande d'une expertise"
click at [1020, 339] on button "Enregistrer les modifications" at bounding box center [1041, 341] width 120 height 17
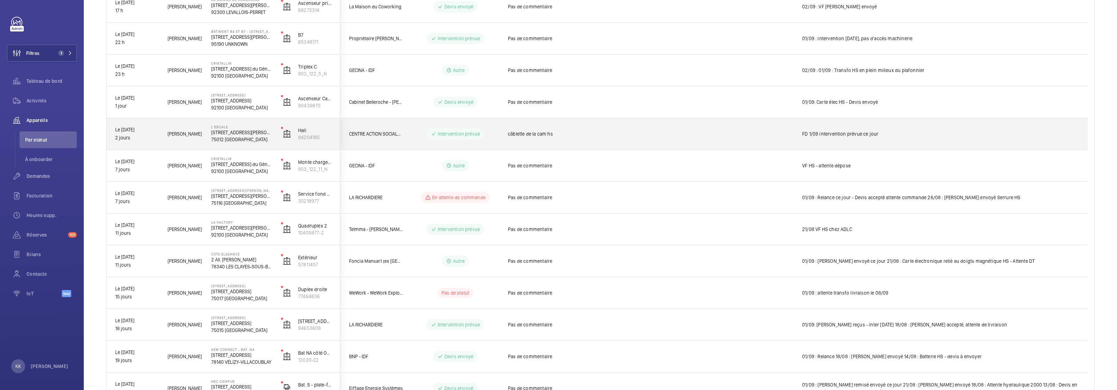
scroll to position [203, 0]
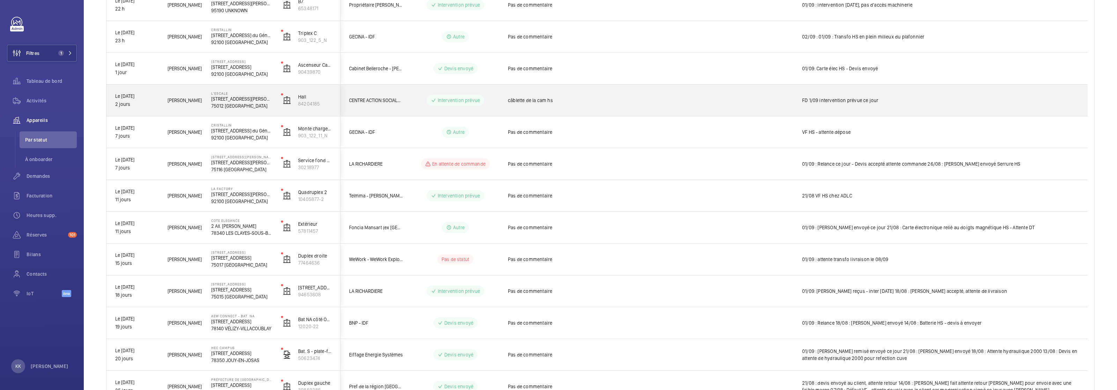
click at [211, 107] on p "75012 [GEOGRAPHIC_DATA]" at bounding box center [241, 105] width 61 height 7
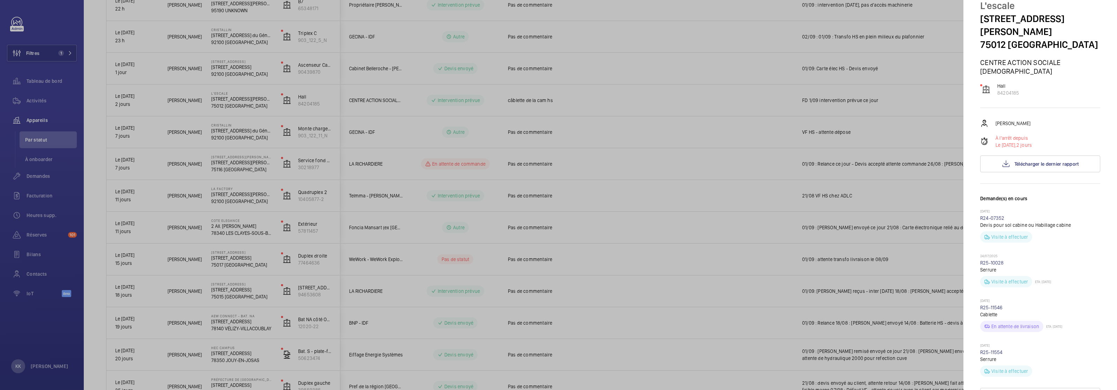
scroll to position [0, 0]
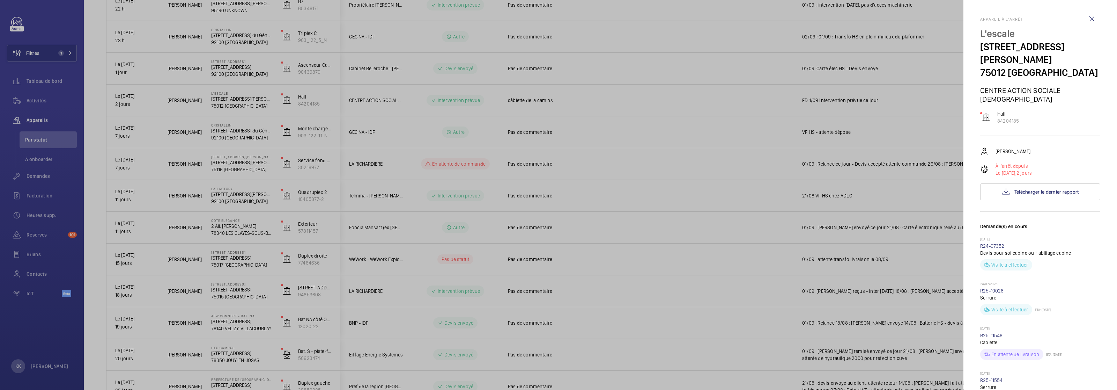
click at [564, 187] on div at bounding box center [558, 195] width 1117 height 390
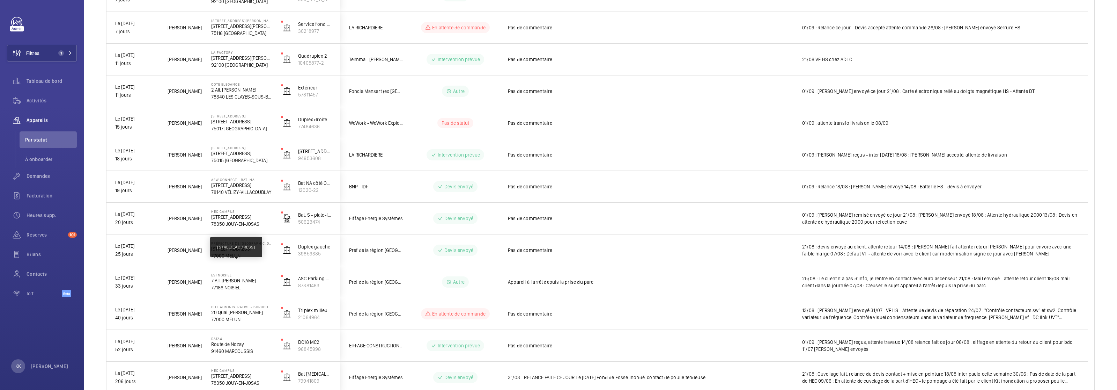
scroll to position [376, 0]
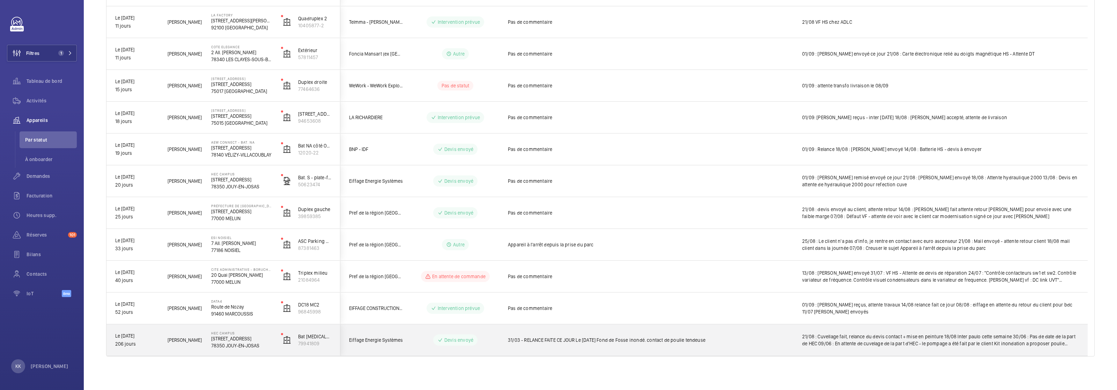
click at [226, 330] on div "HEC CAMPUS [STREET_ADDRESS]" at bounding box center [237, 339] width 69 height 31
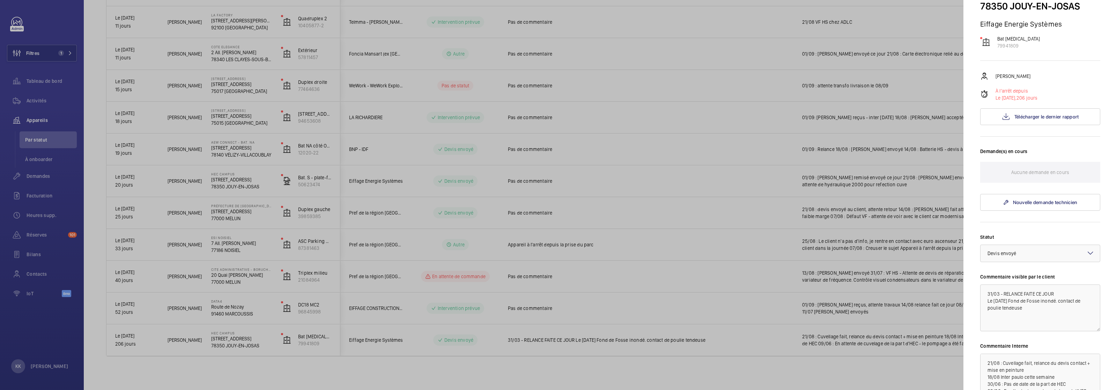
scroll to position [0, 0]
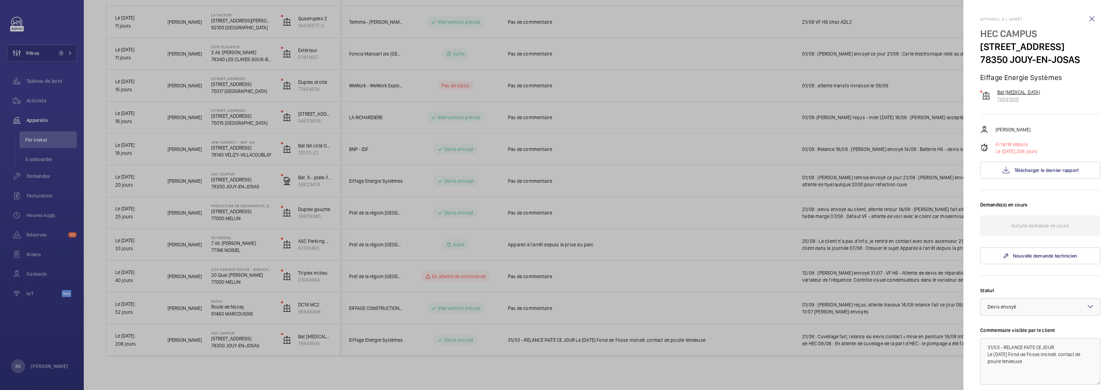
drag, startPoint x: 1021, startPoint y: 97, endPoint x: 997, endPoint y: 99, distance: 24.2
click at [997, 99] on div "Bat [MEDICAL_DATA] 79941809" at bounding box center [1041, 96] width 120 height 14
copy p "79941809"
click at [923, 136] on div at bounding box center [558, 195] width 1117 height 390
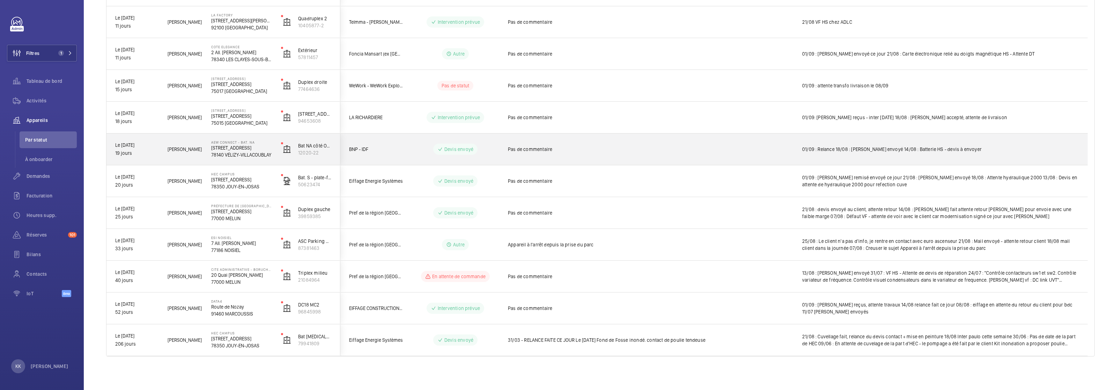
click at [800, 136] on div "01/09 : Relance 18/08 : [PERSON_NAME] envoyé 14/08 : Batterie HS - devis à envo…" at bounding box center [941, 149] width 294 height 30
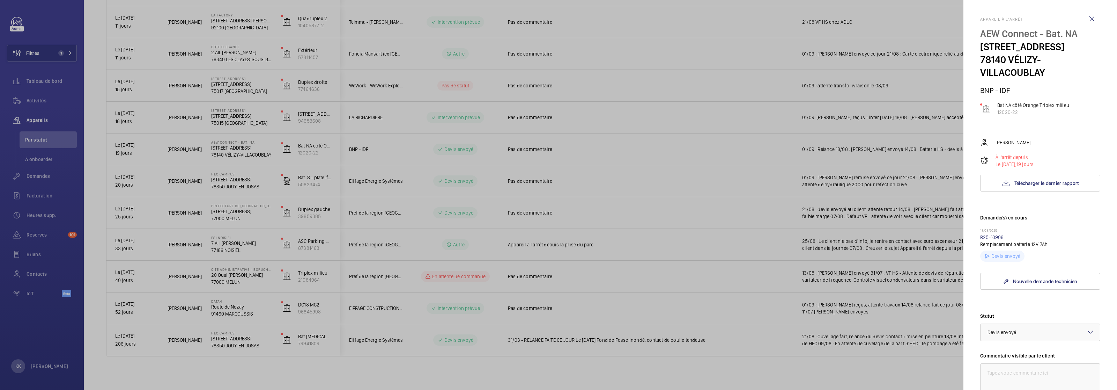
click at [766, 140] on div at bounding box center [558, 195] width 1117 height 390
